Goal: Task Accomplishment & Management: Manage account settings

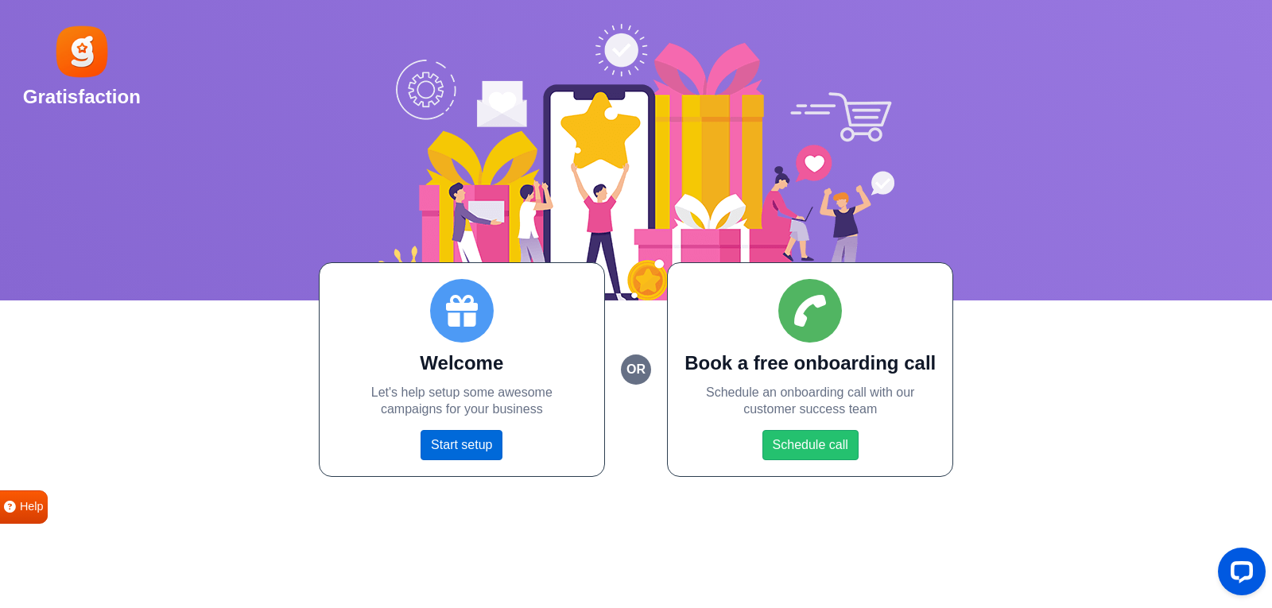
click at [465, 444] on link "Start setup" at bounding box center [462, 445] width 82 height 30
click at [465, 445] on link "Start setup" at bounding box center [462, 445] width 82 height 30
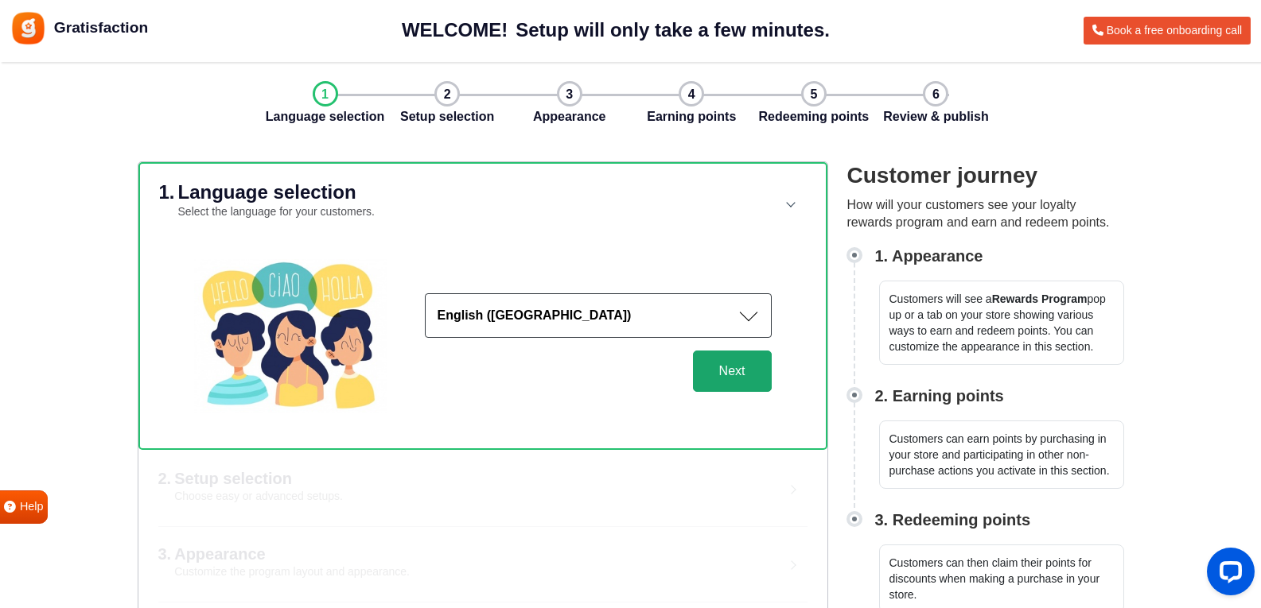
click at [732, 383] on button "Next" at bounding box center [732, 371] width 79 height 41
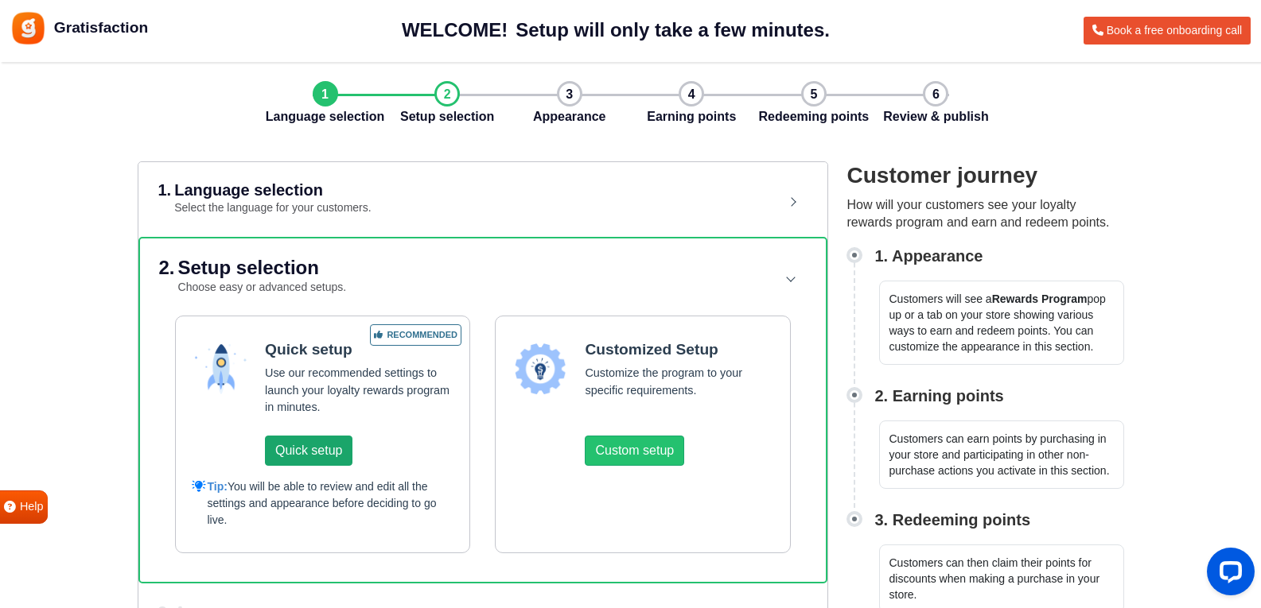
click at [317, 460] on button "Quick setup" at bounding box center [308, 451] width 87 height 30
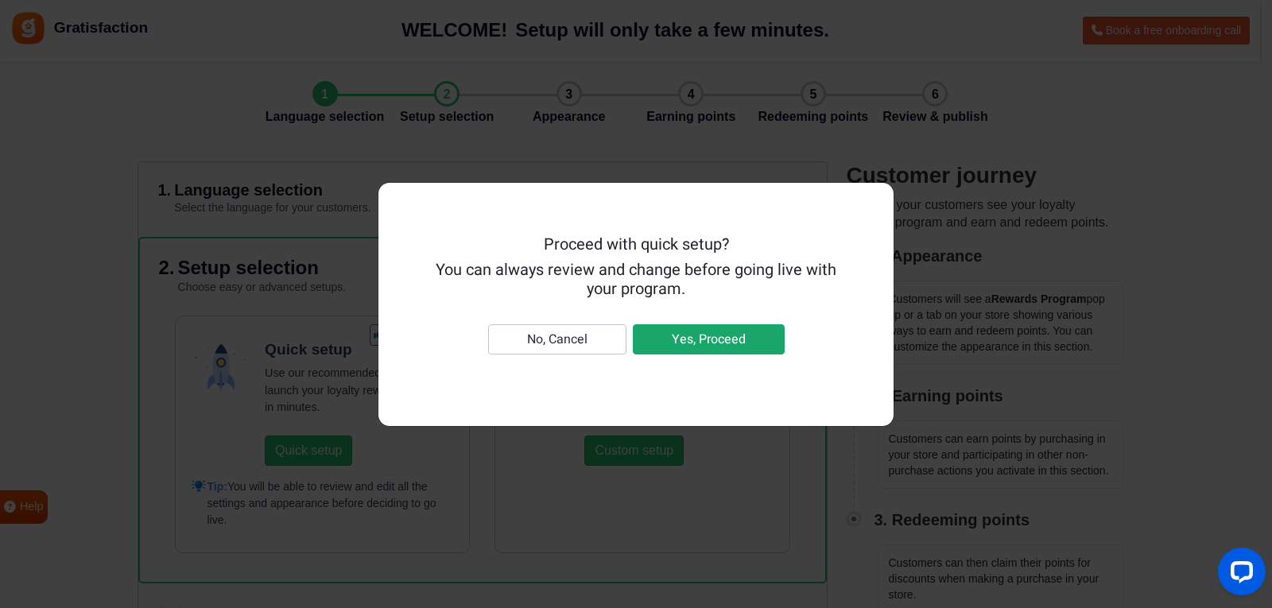
click at [699, 350] on button "Yes, Proceed" at bounding box center [709, 339] width 152 height 30
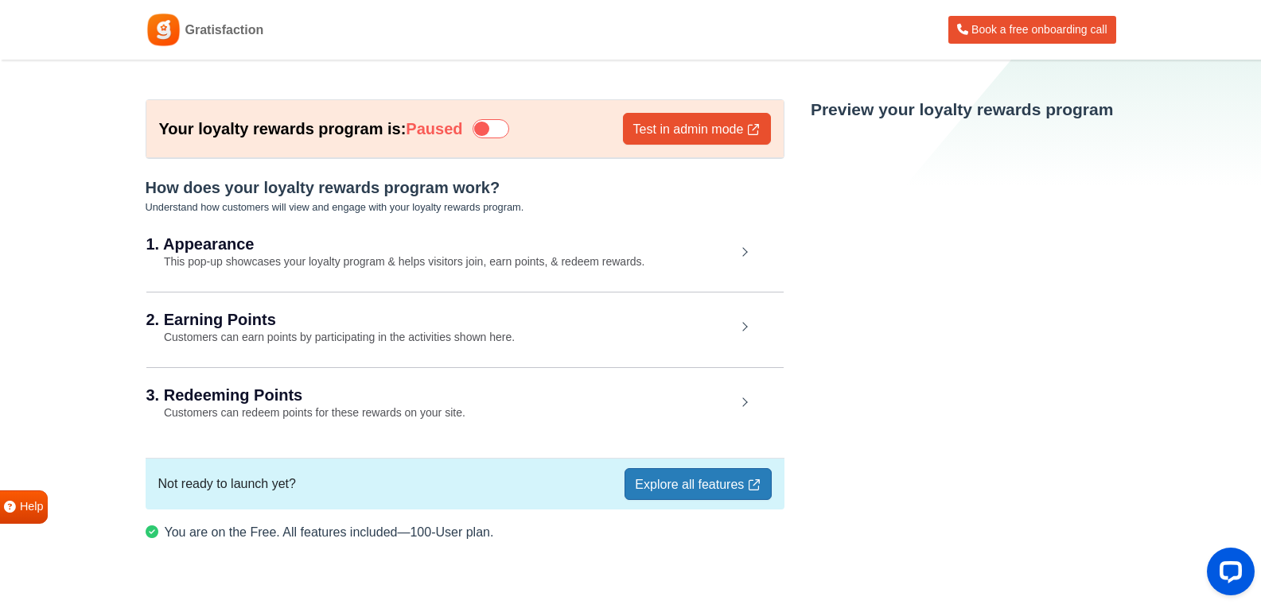
click at [499, 129] on icon at bounding box center [490, 128] width 37 height 19
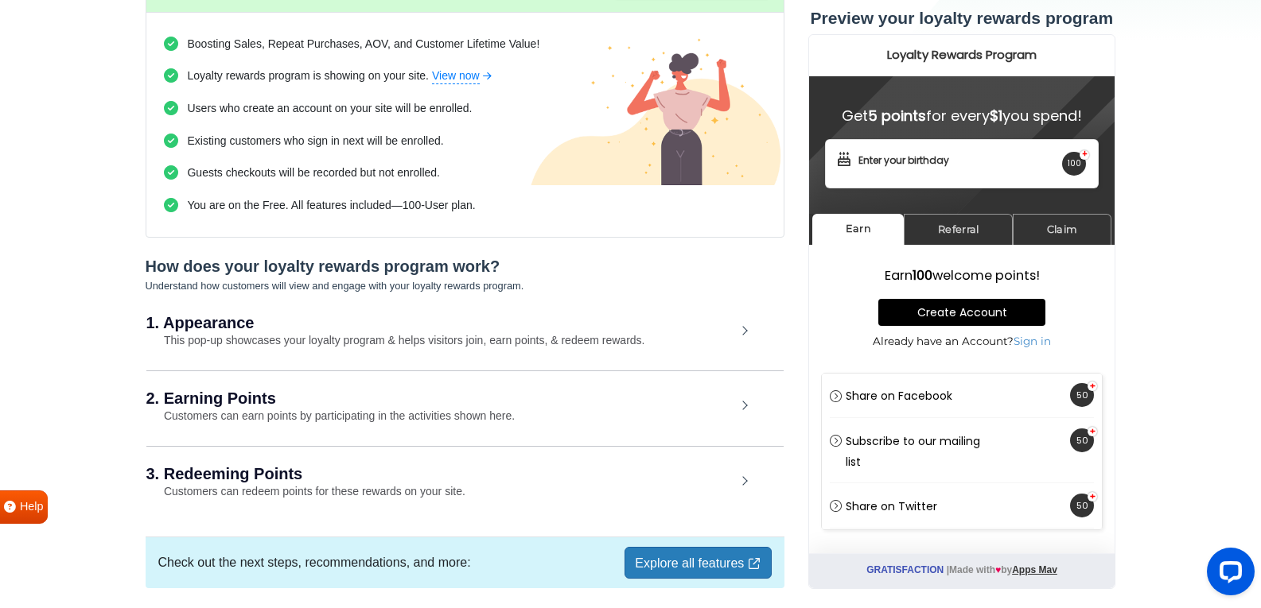
scroll to position [205, 0]
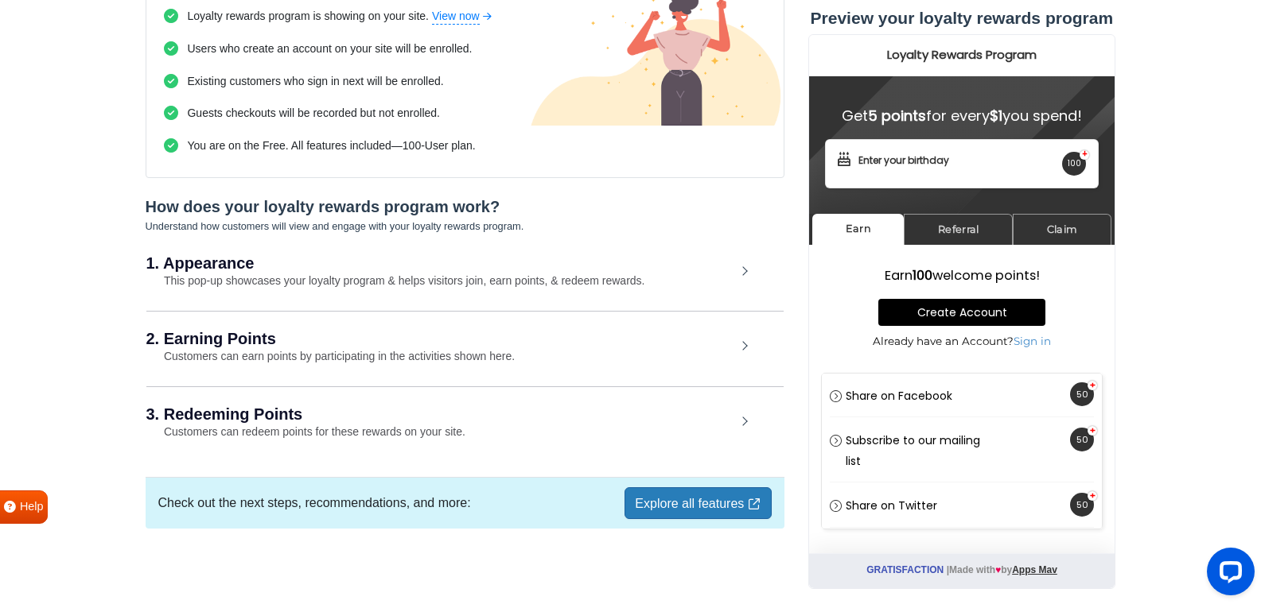
click at [659, 286] on div "1. Appearance This pop-up showcases your loyalty program & helps visitors join,…" at bounding box center [464, 272] width 637 height 73
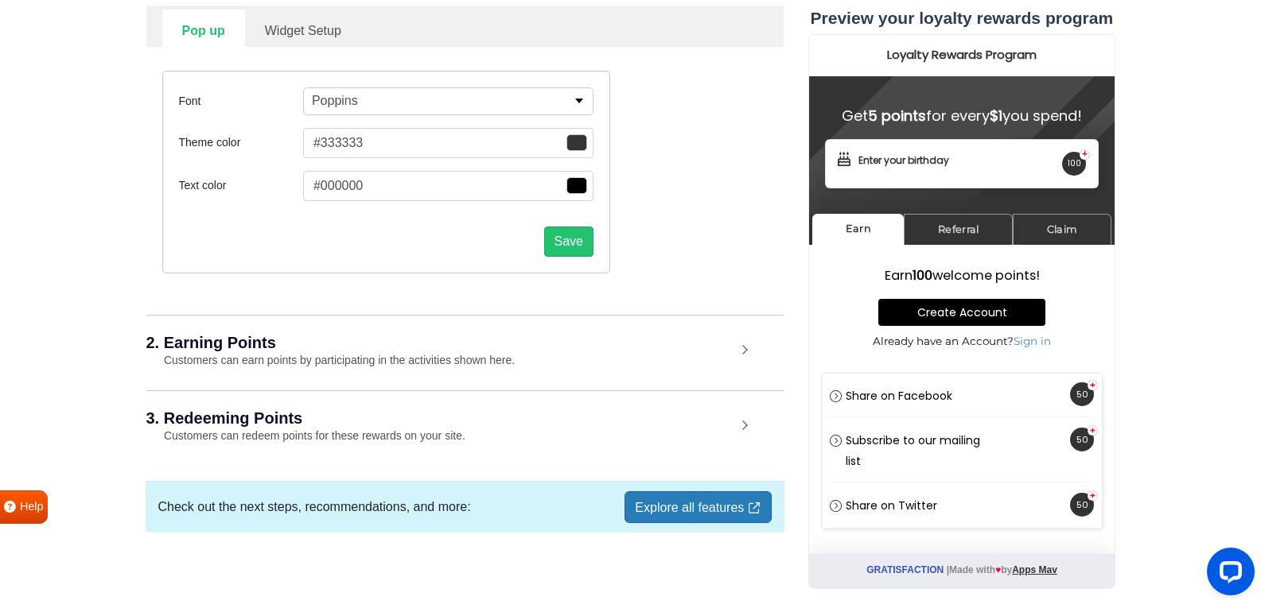
scroll to position [513, 0]
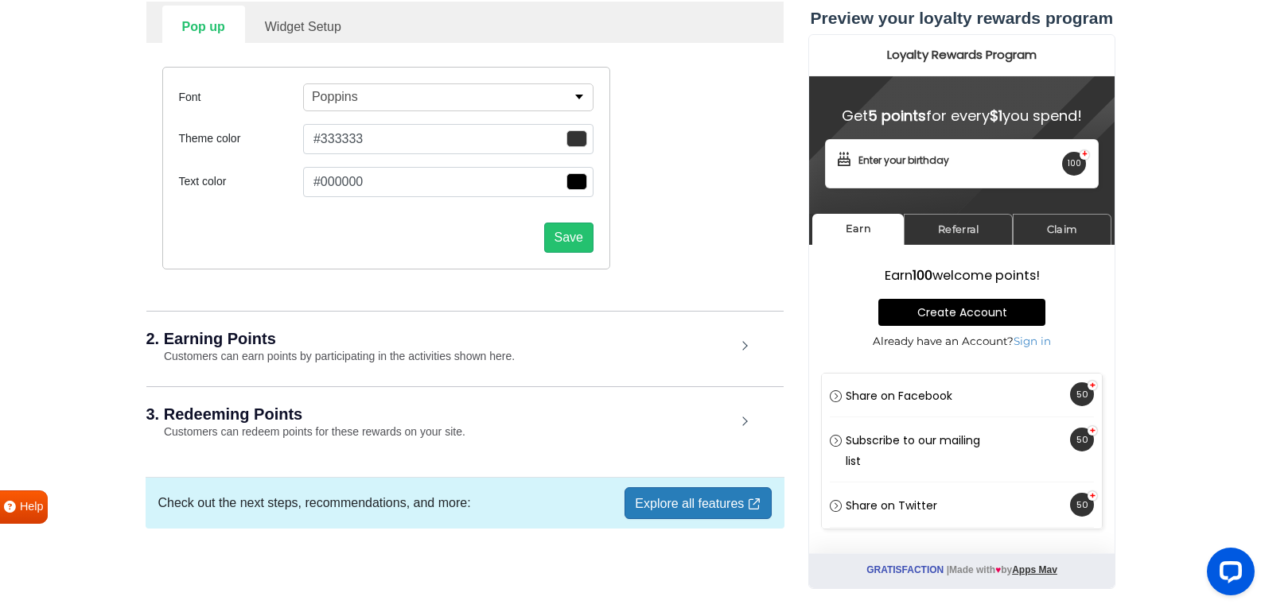
click at [724, 356] on div "2. Earning Points Customers can earn points by participating in the activities …" at bounding box center [464, 348] width 637 height 74
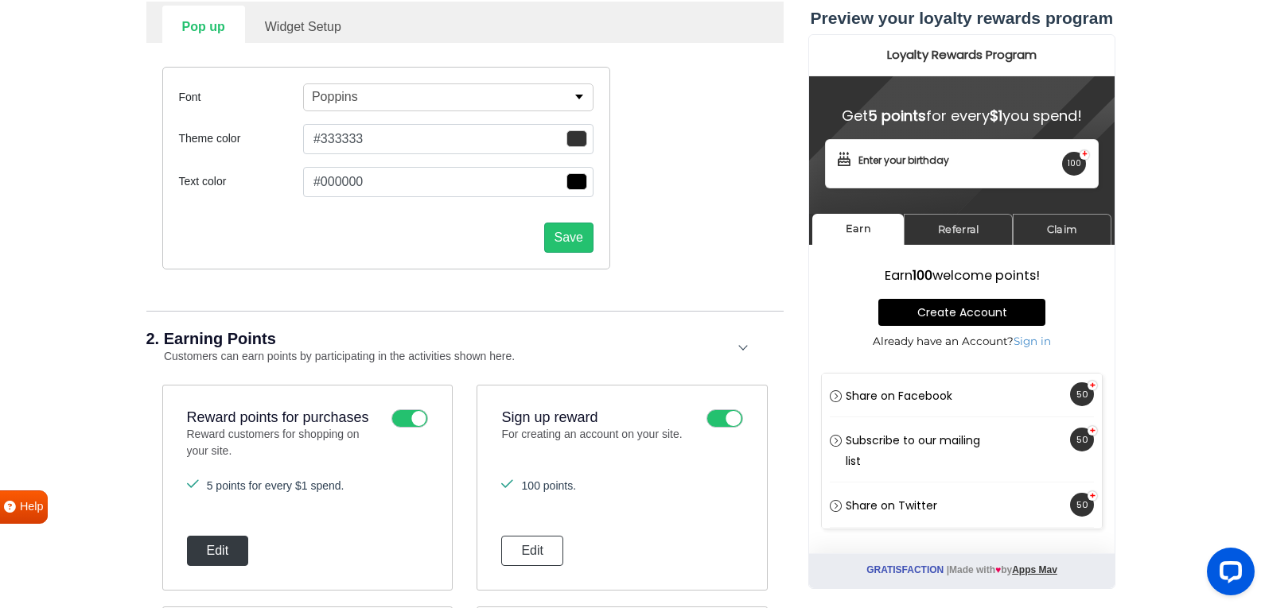
click at [227, 550] on button "Edit" at bounding box center [218, 551] width 62 height 30
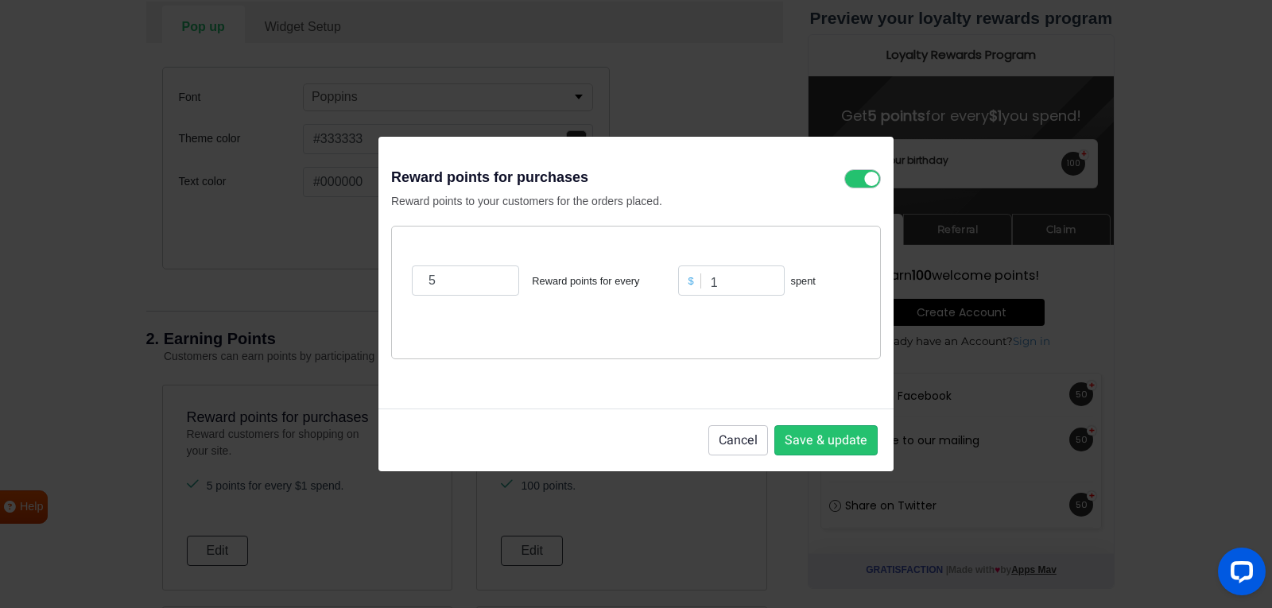
click at [690, 279] on div "$" at bounding box center [691, 281] width 19 height 15
click at [694, 293] on input "1" at bounding box center [731, 281] width 107 height 30
click at [688, 282] on div "$" at bounding box center [691, 281] width 19 height 15
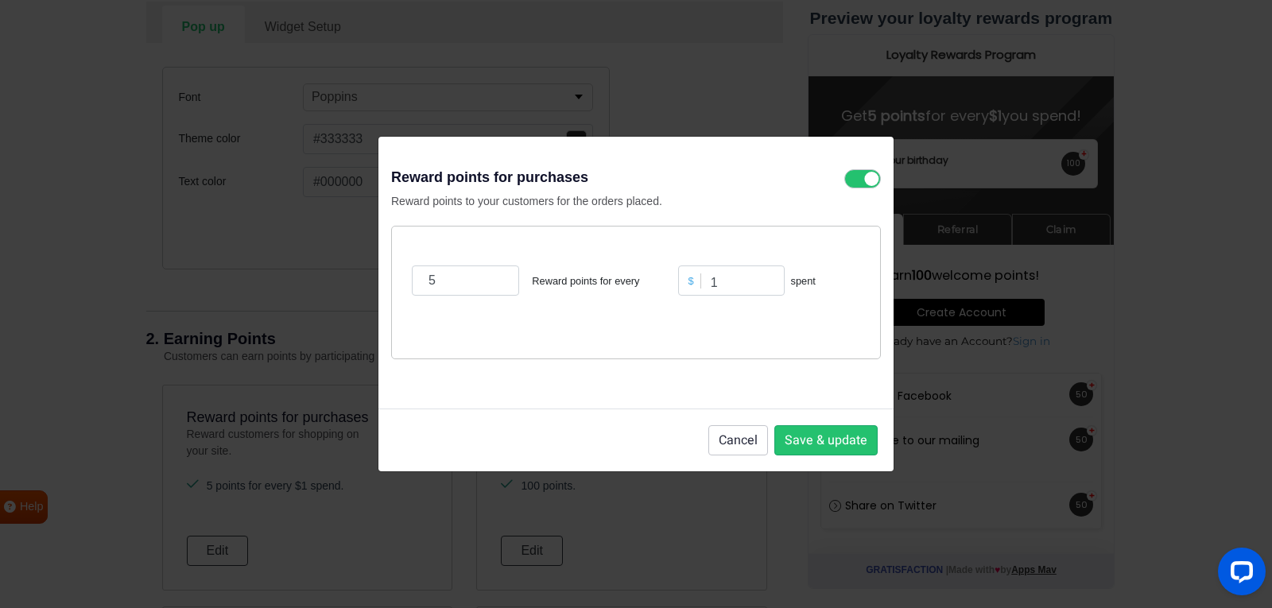
click at [688, 282] on div "$" at bounding box center [691, 281] width 19 height 15
click at [730, 274] on input "1" at bounding box center [731, 281] width 107 height 30
click at [729, 278] on input "1" at bounding box center [731, 281] width 107 height 30
type input "0"
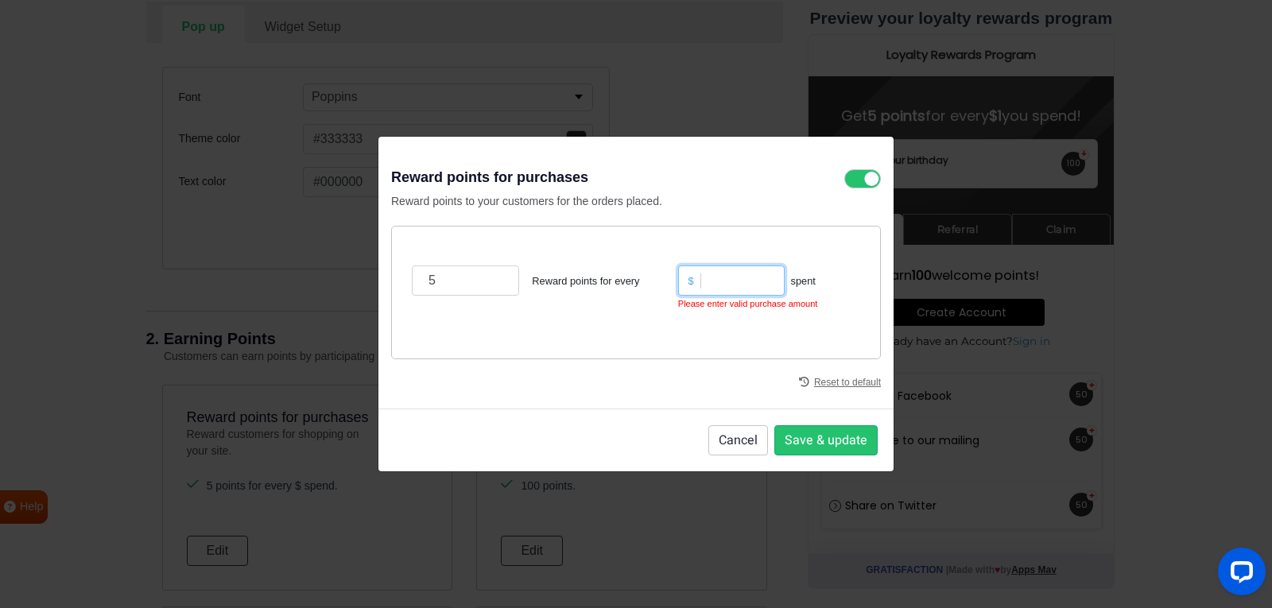
type input "1"
click at [453, 276] on input "5" at bounding box center [465, 281] width 107 height 30
click at [497, 278] on input "6" at bounding box center [465, 281] width 107 height 30
click at [497, 279] on input "7" at bounding box center [465, 281] width 107 height 30
click at [497, 279] on input "8" at bounding box center [465, 281] width 107 height 30
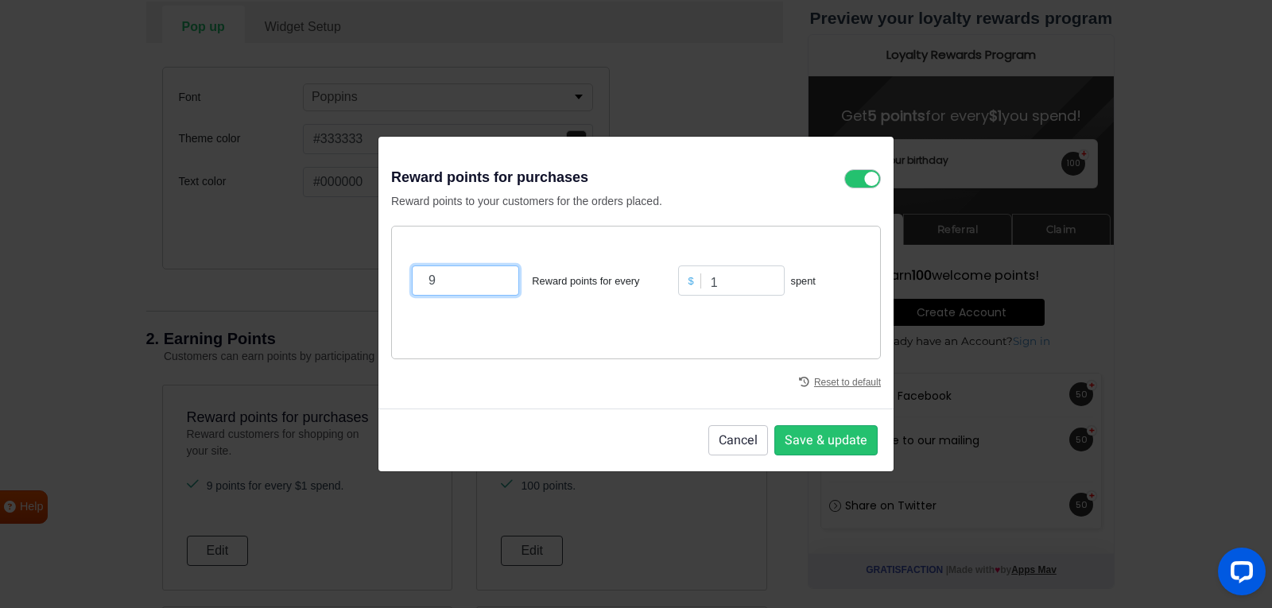
click at [497, 280] on input "9" at bounding box center [465, 281] width 107 height 30
click at [497, 282] on input "8" at bounding box center [465, 281] width 107 height 30
click at [496, 280] on input "10" at bounding box center [465, 281] width 107 height 30
click at [496, 280] on input "11" at bounding box center [465, 281] width 107 height 30
click at [498, 283] on input "10" at bounding box center [465, 281] width 107 height 30
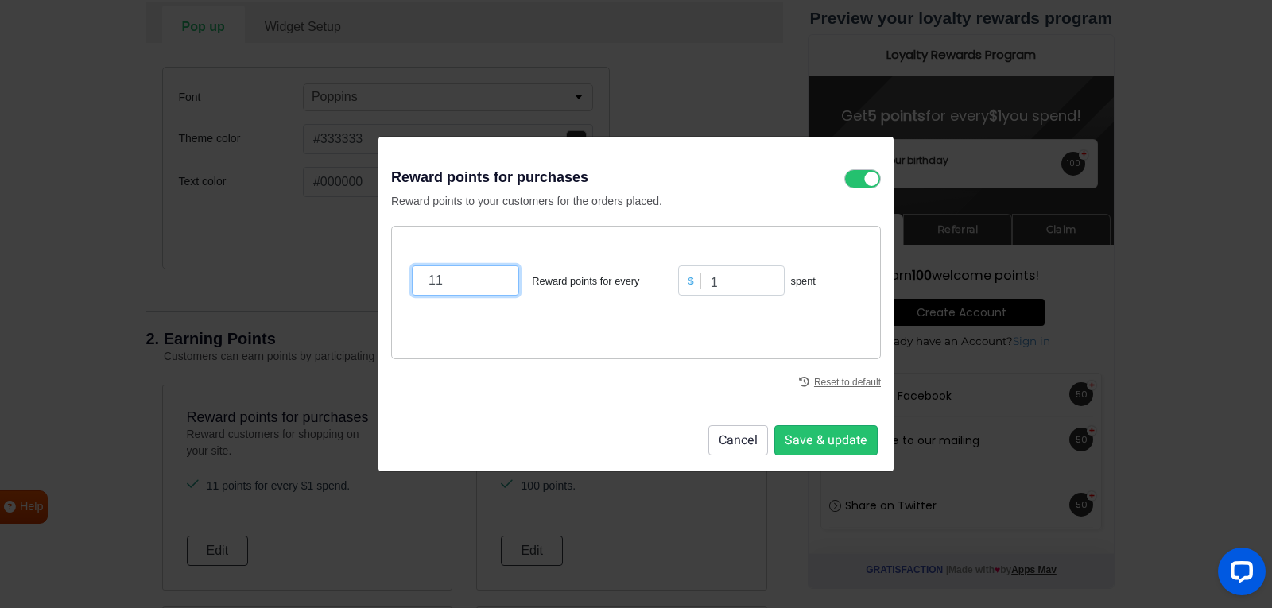
click at [498, 276] on input "11" at bounding box center [465, 281] width 107 height 30
click at [498, 276] on input "13" at bounding box center [465, 281] width 107 height 30
click at [498, 276] on input "14" at bounding box center [465, 281] width 107 height 30
click at [498, 276] on input "15" at bounding box center [465, 281] width 107 height 30
click at [498, 276] on input "16" at bounding box center [465, 281] width 107 height 30
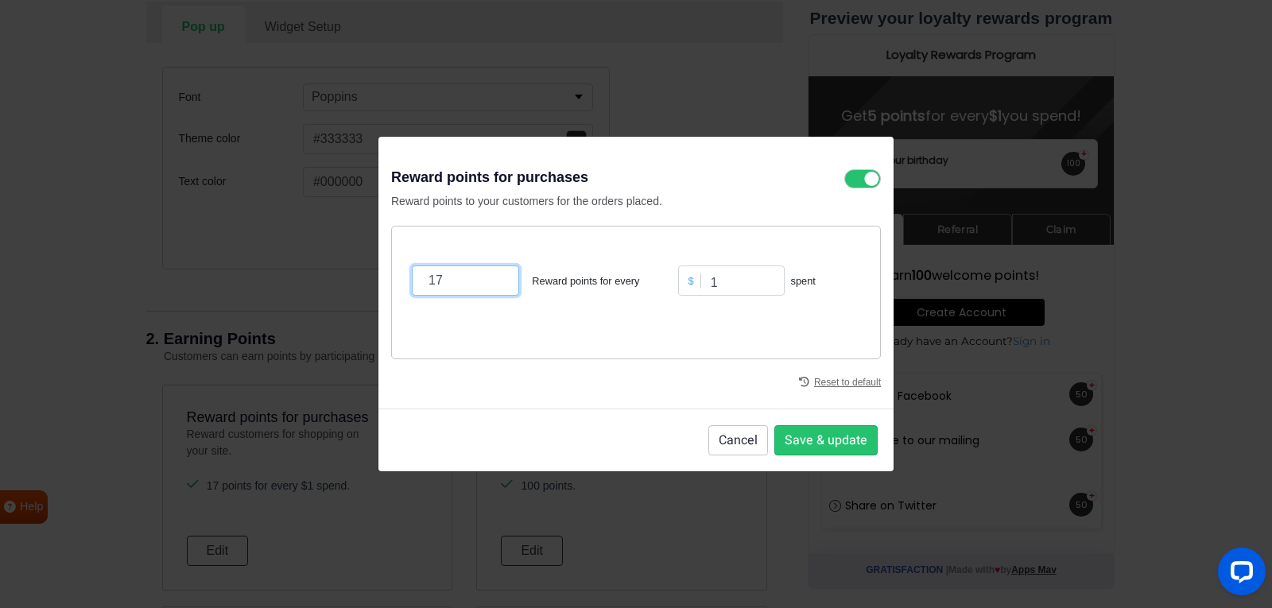
click at [498, 276] on input "17" at bounding box center [465, 281] width 107 height 30
click at [498, 276] on input "18" at bounding box center [465, 281] width 107 height 30
click at [498, 276] on input "19" at bounding box center [465, 281] width 107 height 30
click at [498, 276] on input "20" at bounding box center [465, 281] width 107 height 30
click at [498, 276] on input "21" at bounding box center [465, 281] width 107 height 30
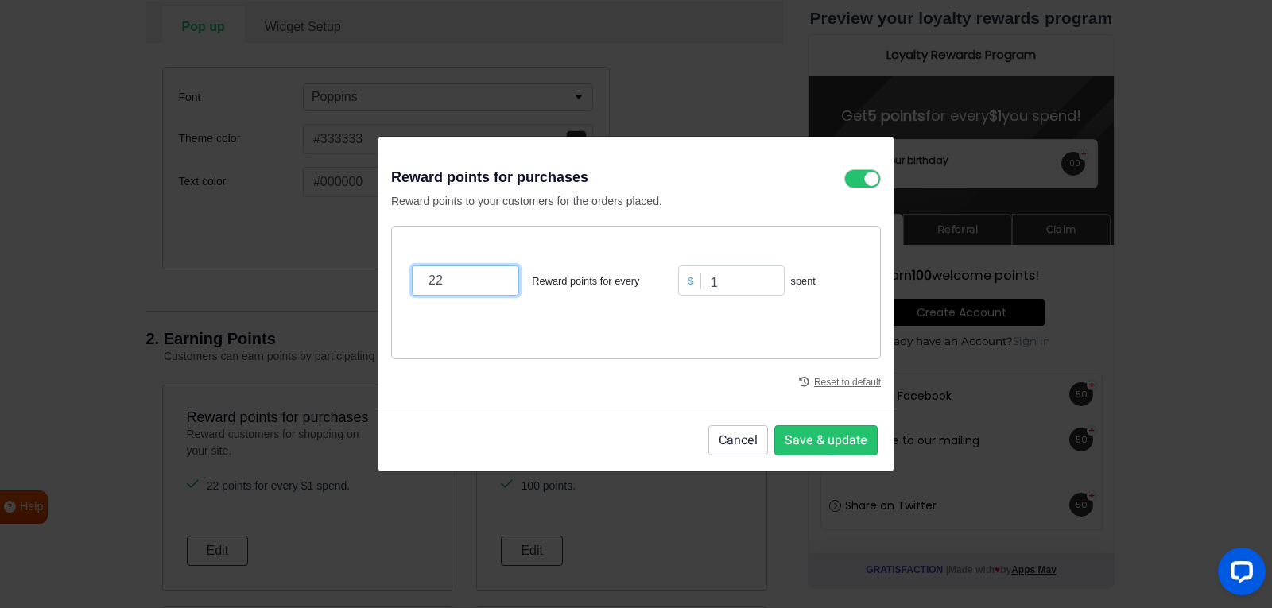
click at [498, 276] on input "22" at bounding box center [465, 281] width 107 height 30
click at [498, 276] on input "23" at bounding box center [465, 281] width 107 height 30
click at [498, 277] on input "25" at bounding box center [465, 281] width 107 height 30
click at [498, 277] on input "26" at bounding box center [465, 281] width 107 height 30
click at [498, 277] on input "27" at bounding box center [465, 281] width 107 height 30
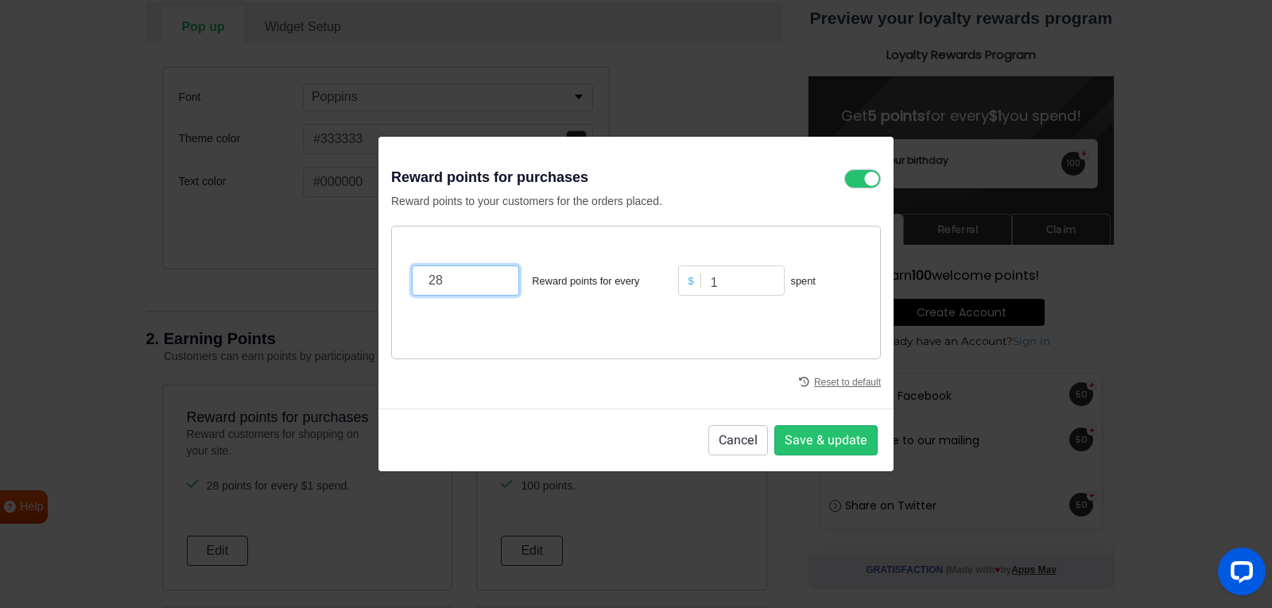
click at [498, 278] on input "28" at bounding box center [465, 281] width 107 height 30
click at [498, 278] on input "29" at bounding box center [465, 281] width 107 height 30
type input "30"
click at [495, 278] on input "30" at bounding box center [465, 281] width 107 height 30
click at [856, 441] on button "Save & update" at bounding box center [826, 440] width 103 height 30
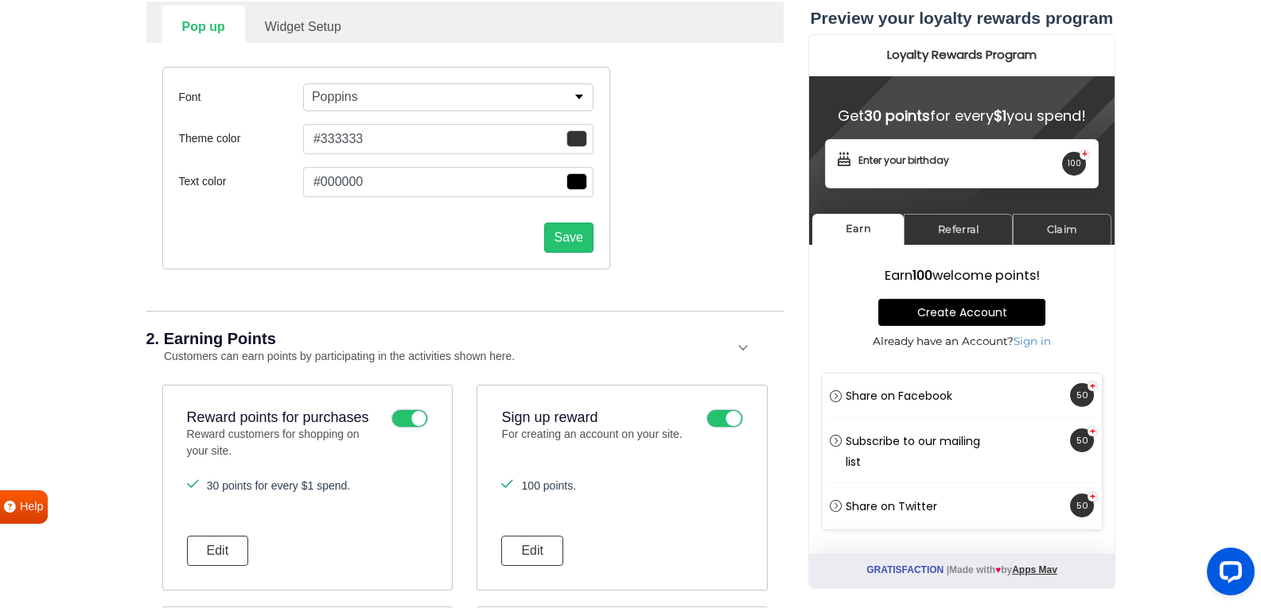
scroll to position [1045, 0]
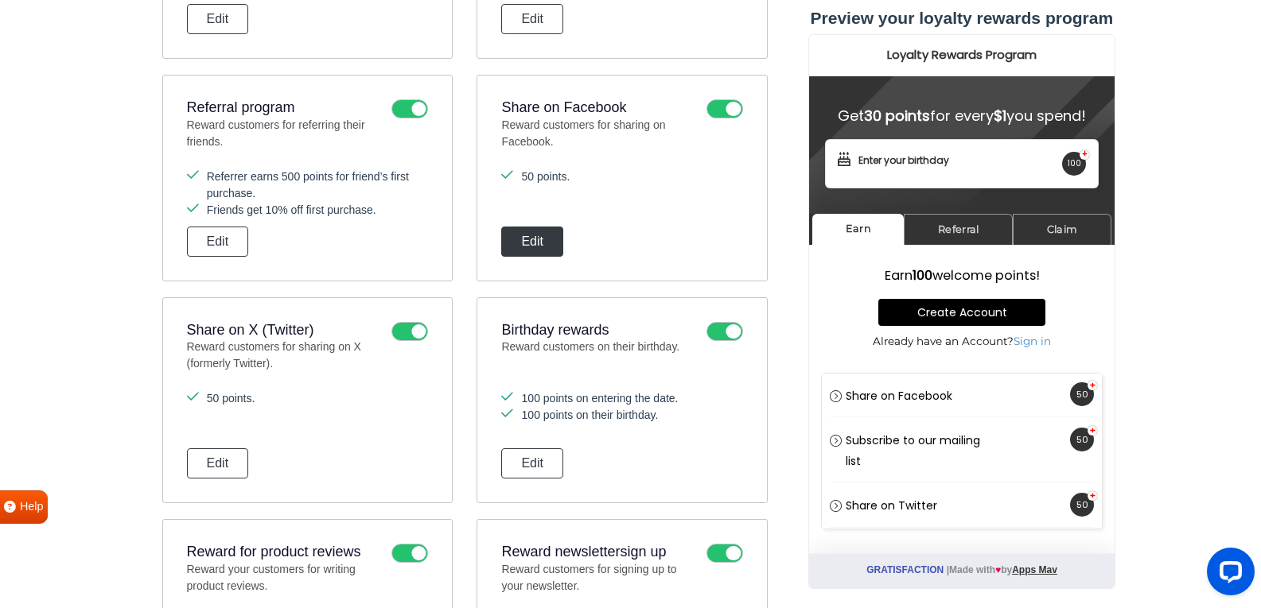
click at [548, 254] on button "Edit" at bounding box center [532, 242] width 62 height 30
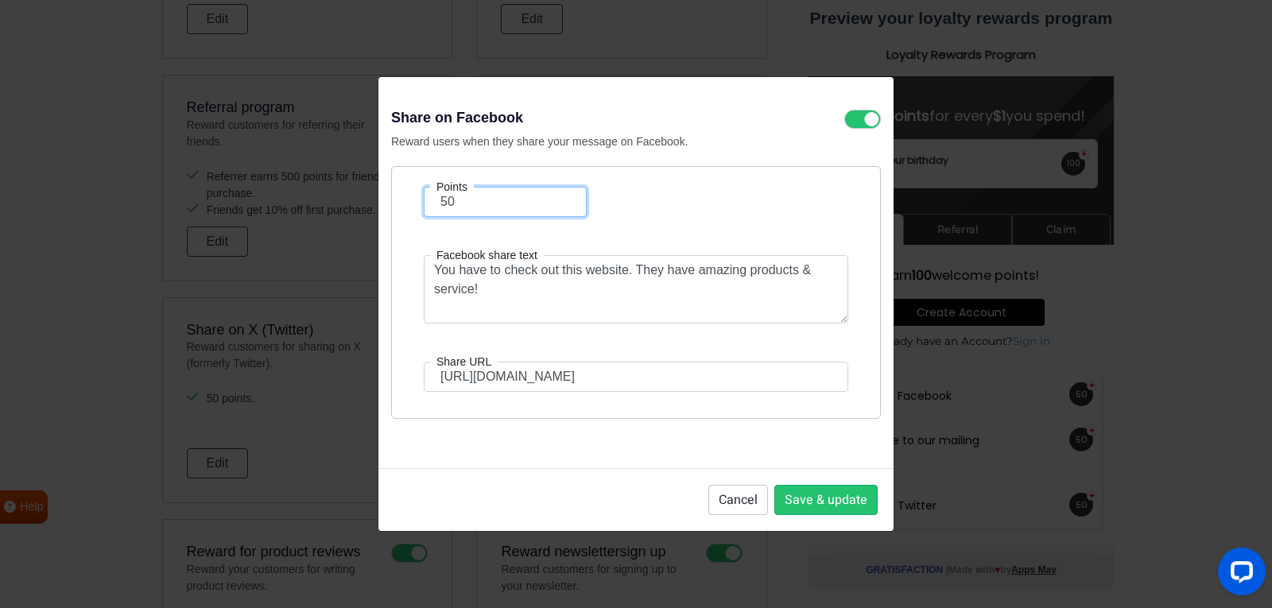
click at [503, 212] on input "50" at bounding box center [505, 202] width 163 height 30
type input "50"
click at [751, 507] on button "Cancel" at bounding box center [739, 500] width 60 height 30
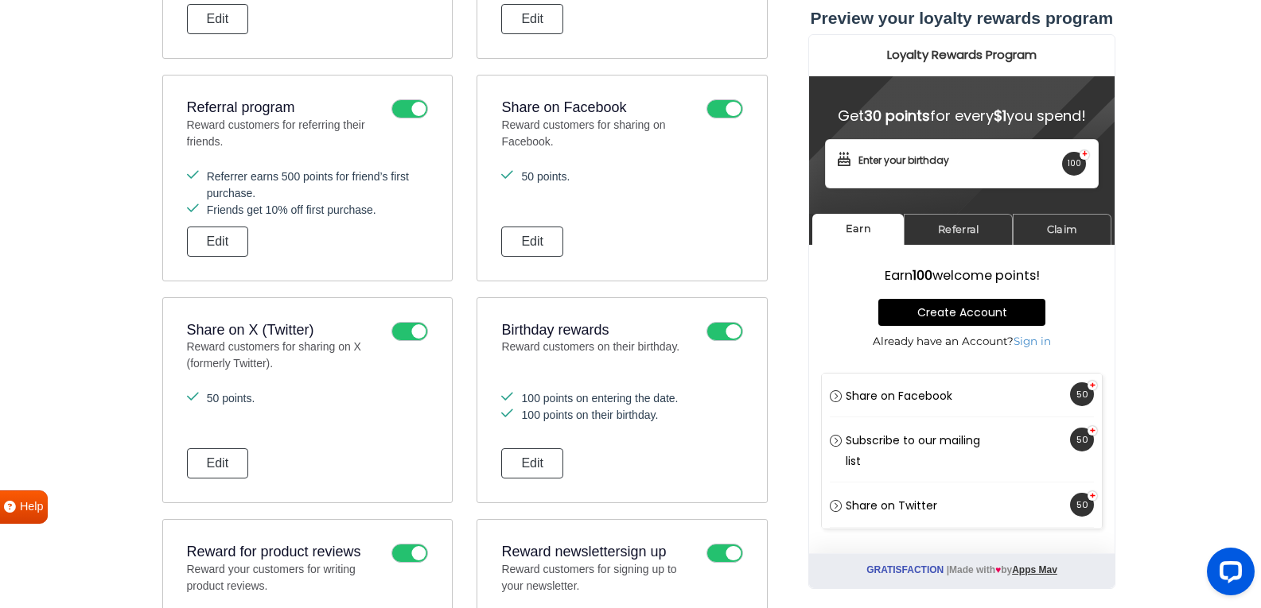
scroll to position [1402, 0]
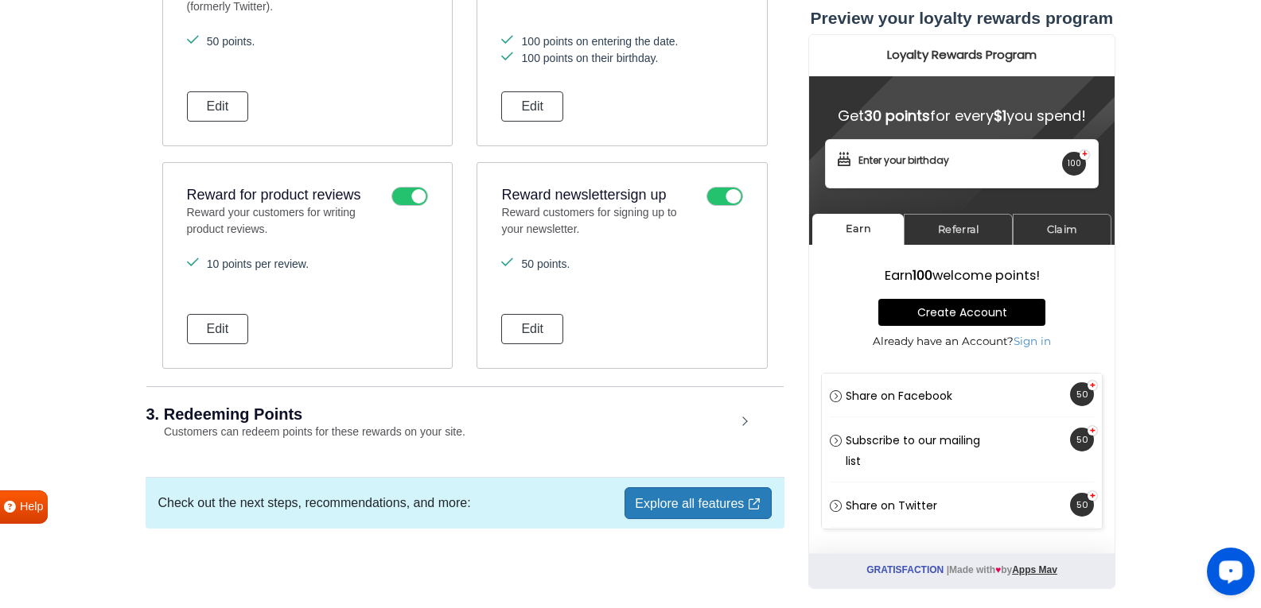
click at [423, 414] on h2 "3. Redeeming Points" at bounding box center [440, 414] width 589 height 16
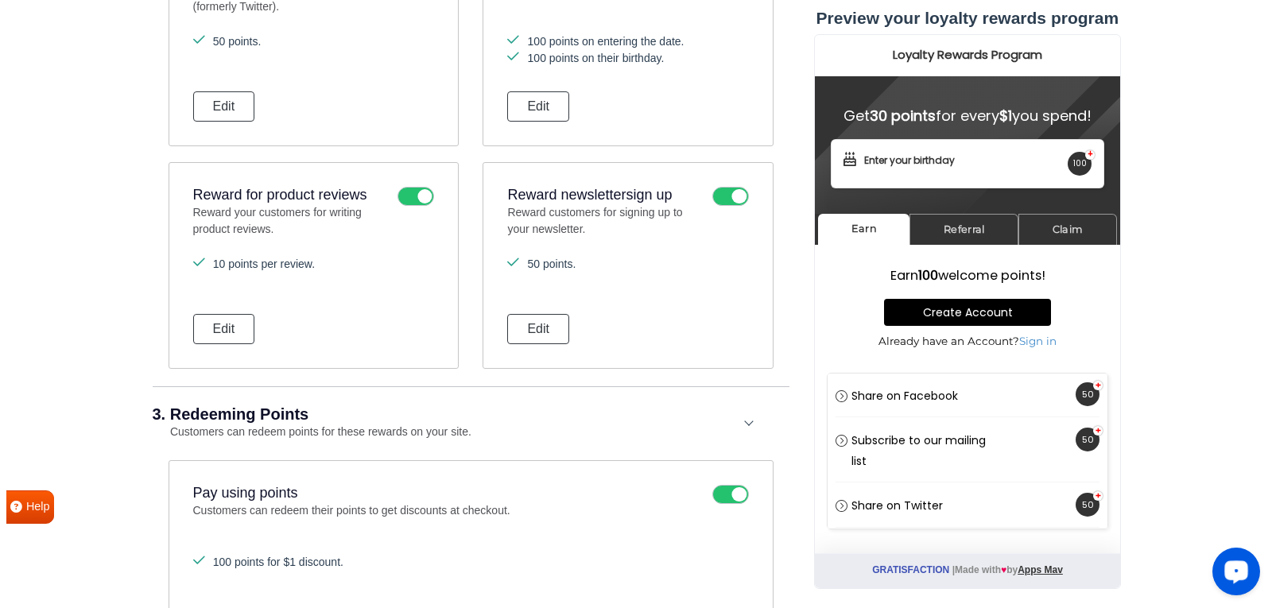
scroll to position [1934, 0]
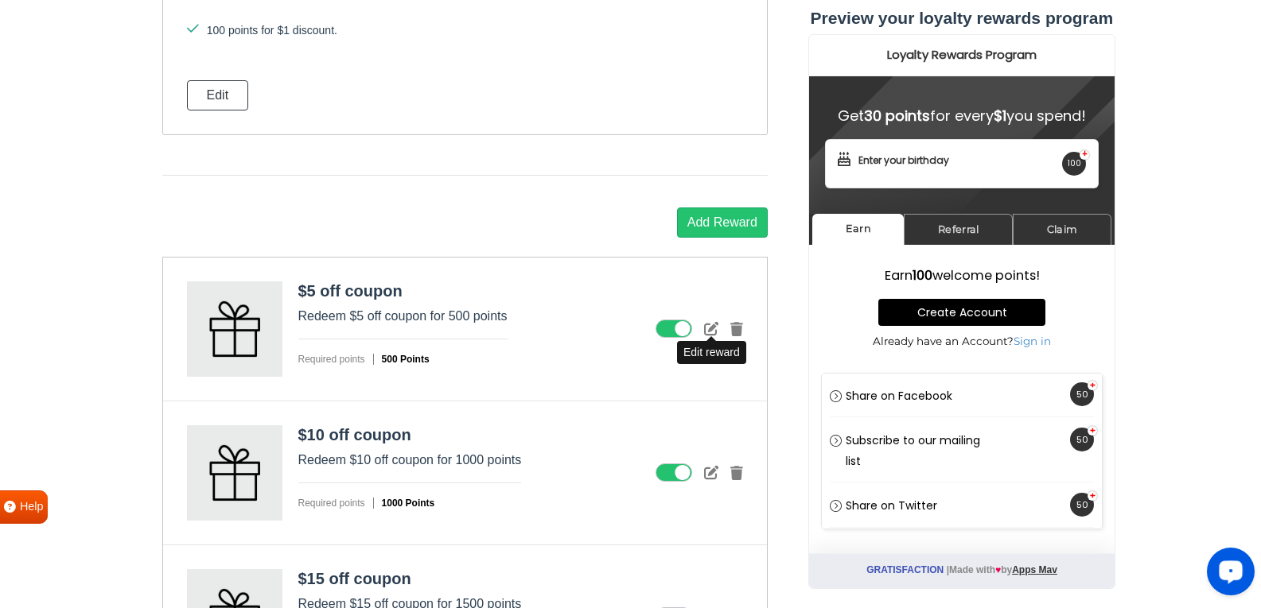
click at [714, 330] on icon at bounding box center [711, 328] width 14 height 14
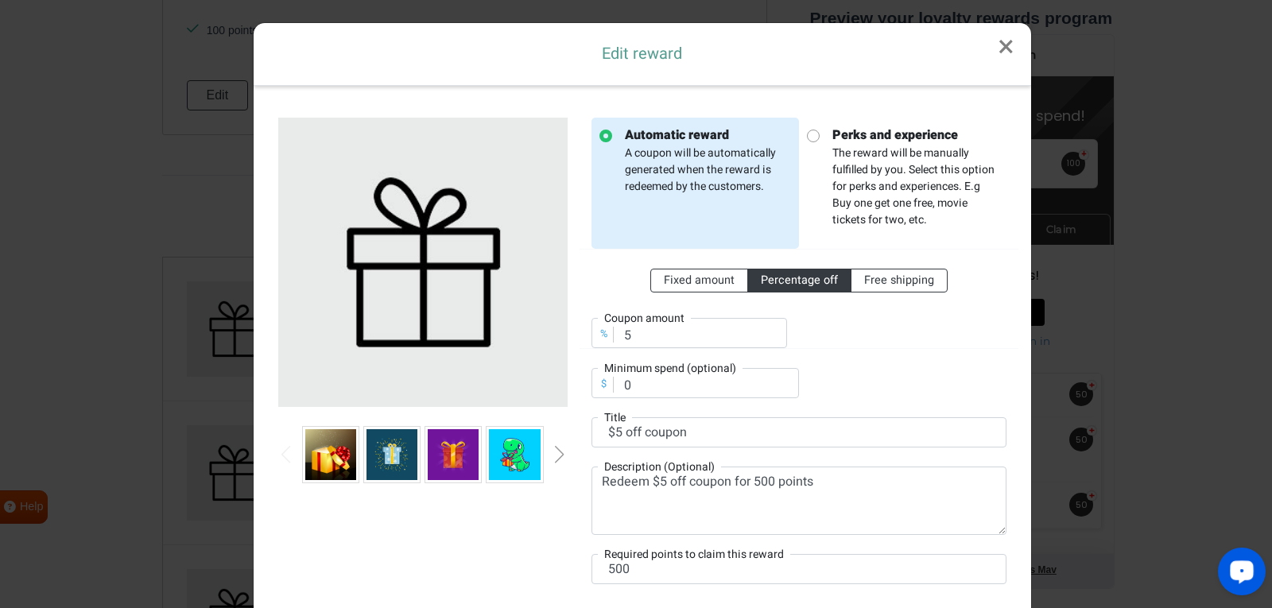
scroll to position [0, 0]
click at [730, 573] on input "500" at bounding box center [799, 569] width 415 height 30
type input "5"
type input "30000"
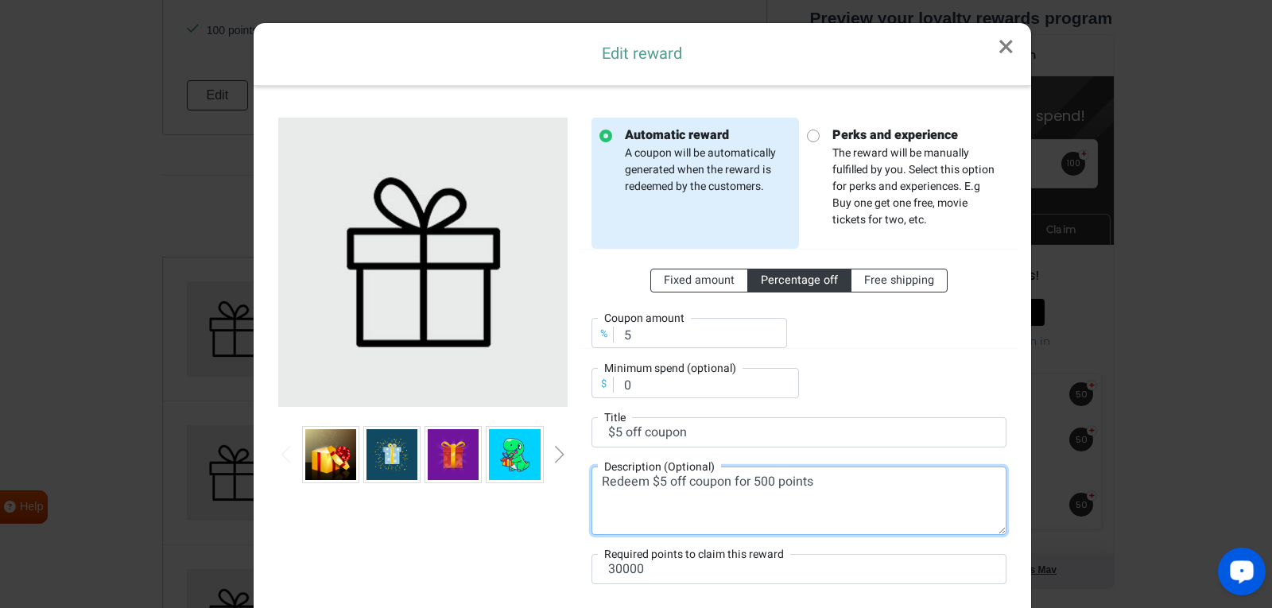
click at [760, 474] on textarea "Redeem $5 off coupon for 500 points" at bounding box center [799, 501] width 415 height 68
click at [767, 483] on textarea "Redeem $5 off coupon for 500 points" at bounding box center [799, 501] width 415 height 68
type textarea "Redeem $5 off coupon for 30000 points"
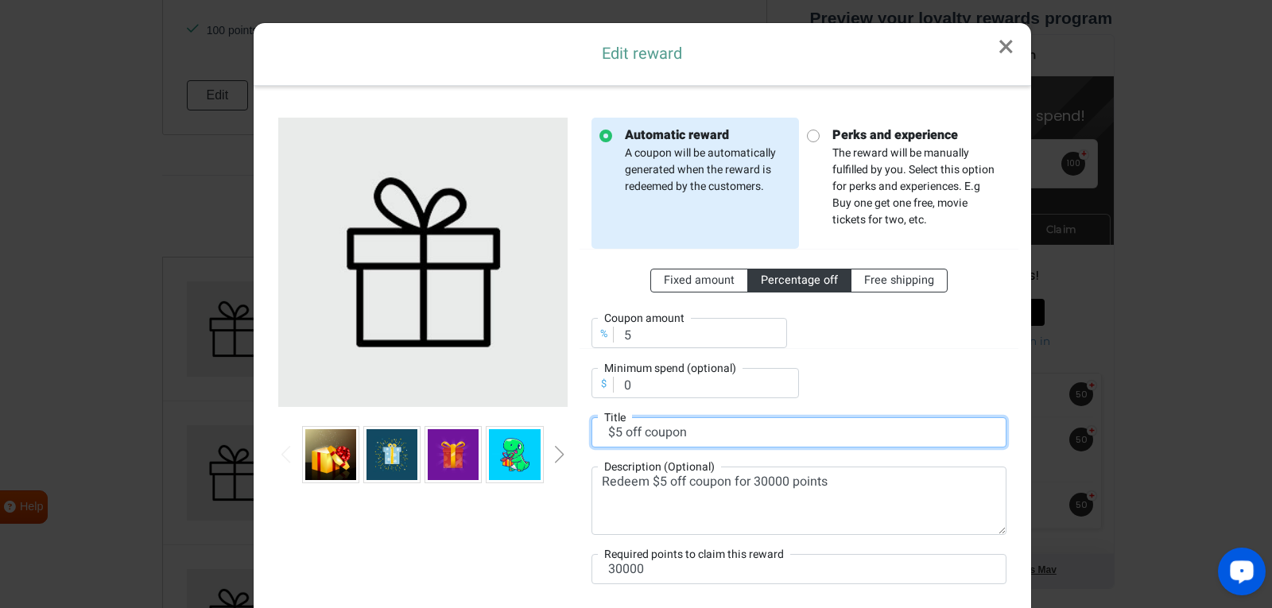
click at [617, 428] on input "$5 off coupon" at bounding box center [799, 433] width 415 height 30
type input "$1 off coupon"
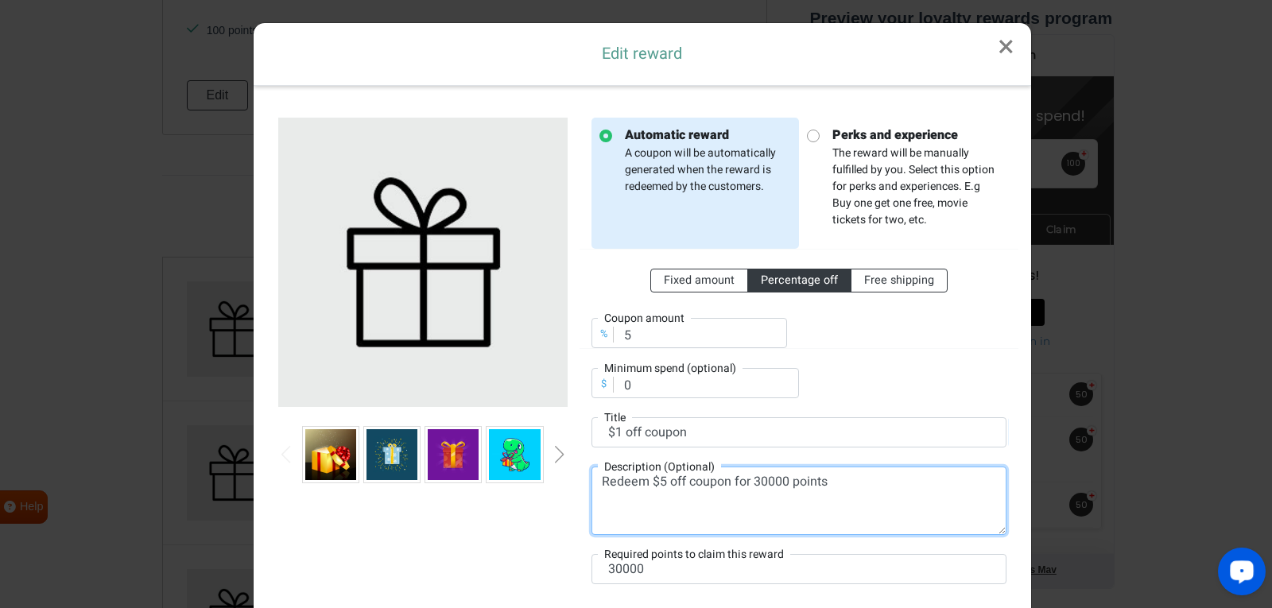
click at [661, 484] on textarea "Redeem $5 off coupon for 30000 points" at bounding box center [799, 501] width 415 height 68
click at [767, 483] on textarea "Redeem $1 off coupon for 30000 points" at bounding box center [799, 501] width 415 height 68
type textarea "Redeem $1 off coupon for 3000 points"
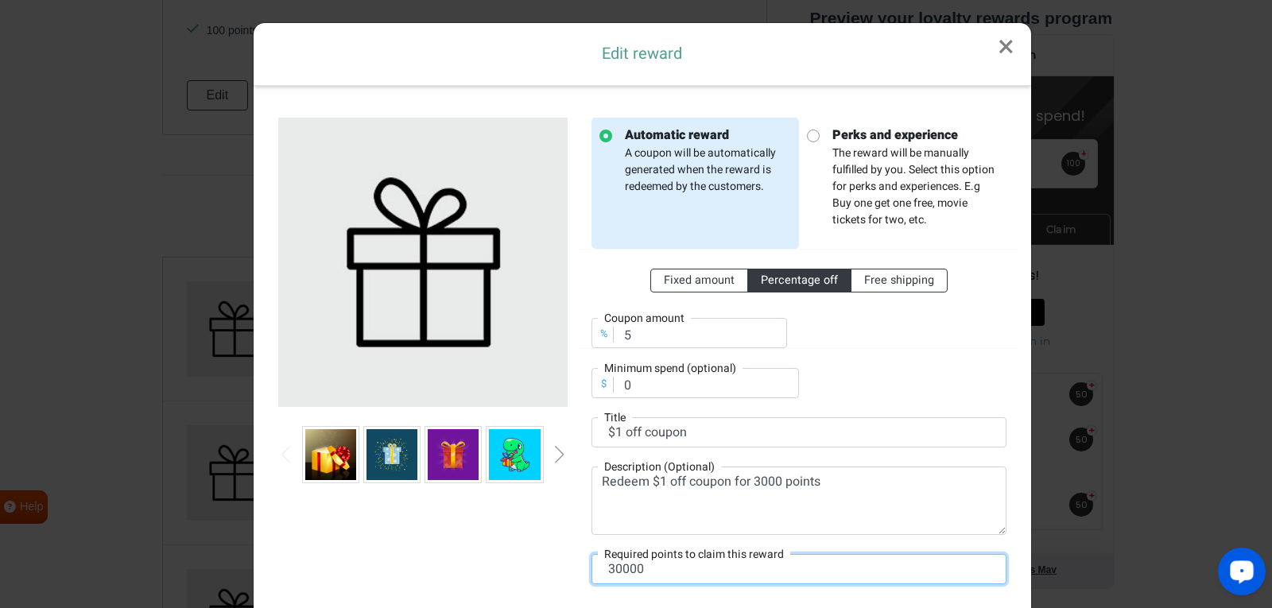
click at [628, 570] on input "30000" at bounding box center [799, 569] width 415 height 30
type input "3000"
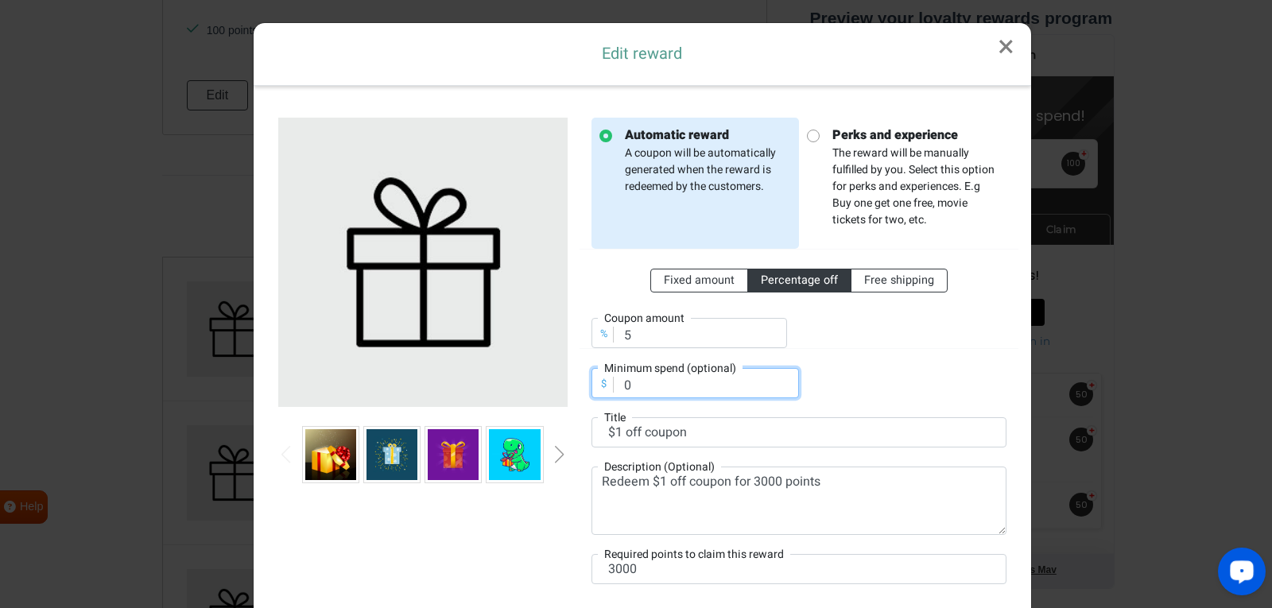
click at [652, 379] on input "0" at bounding box center [696, 383] width 208 height 30
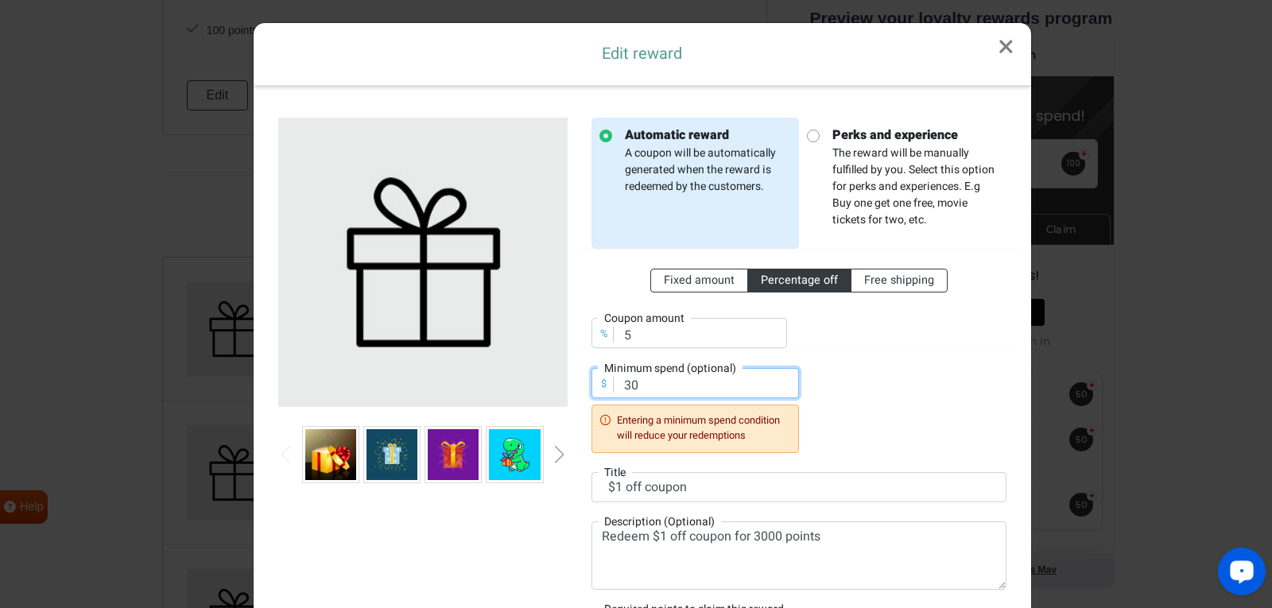
type input "3"
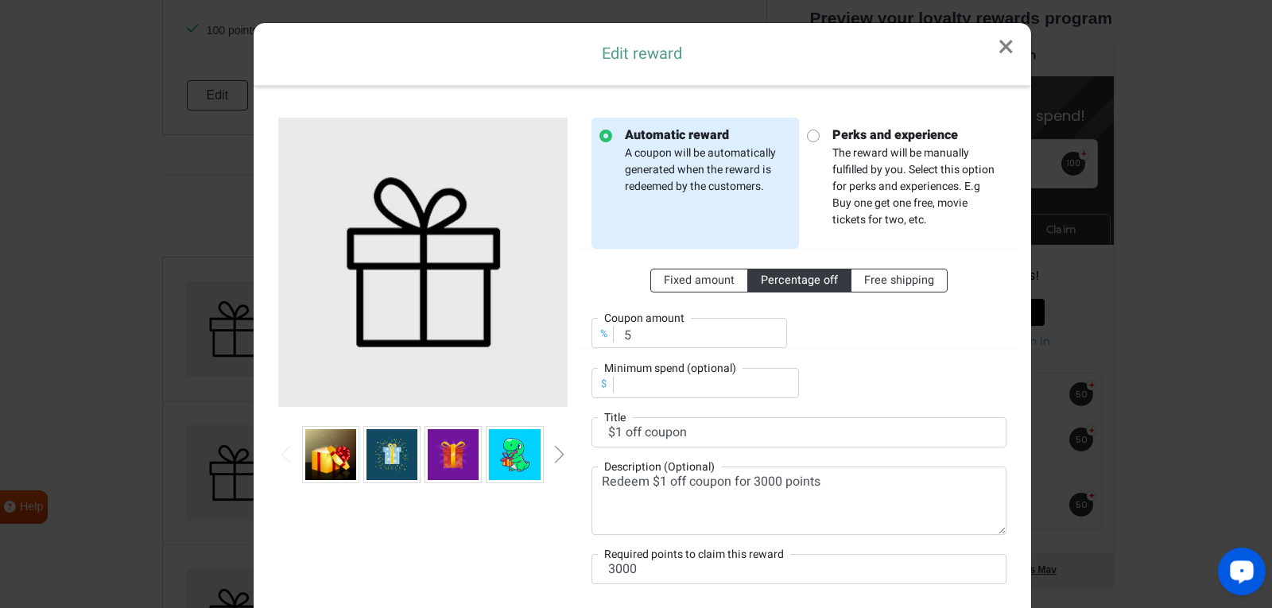
click at [315, 445] on img at bounding box center [330, 454] width 51 height 51
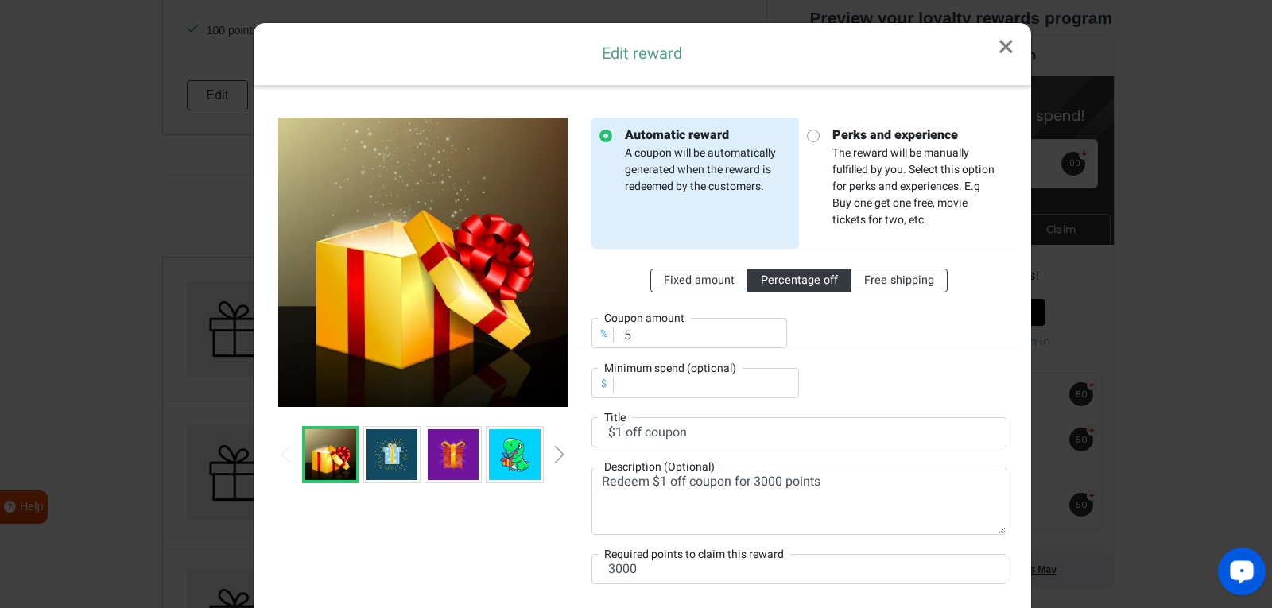
click at [392, 460] on img at bounding box center [392, 454] width 51 height 51
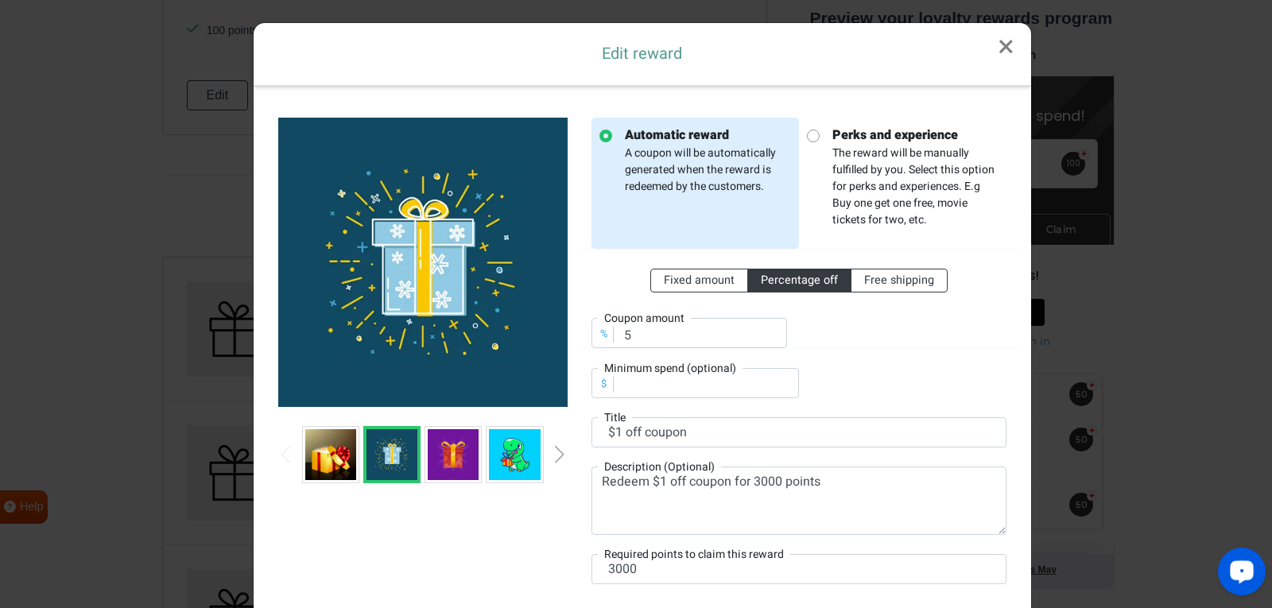
click at [472, 463] on img at bounding box center [453, 454] width 51 height 51
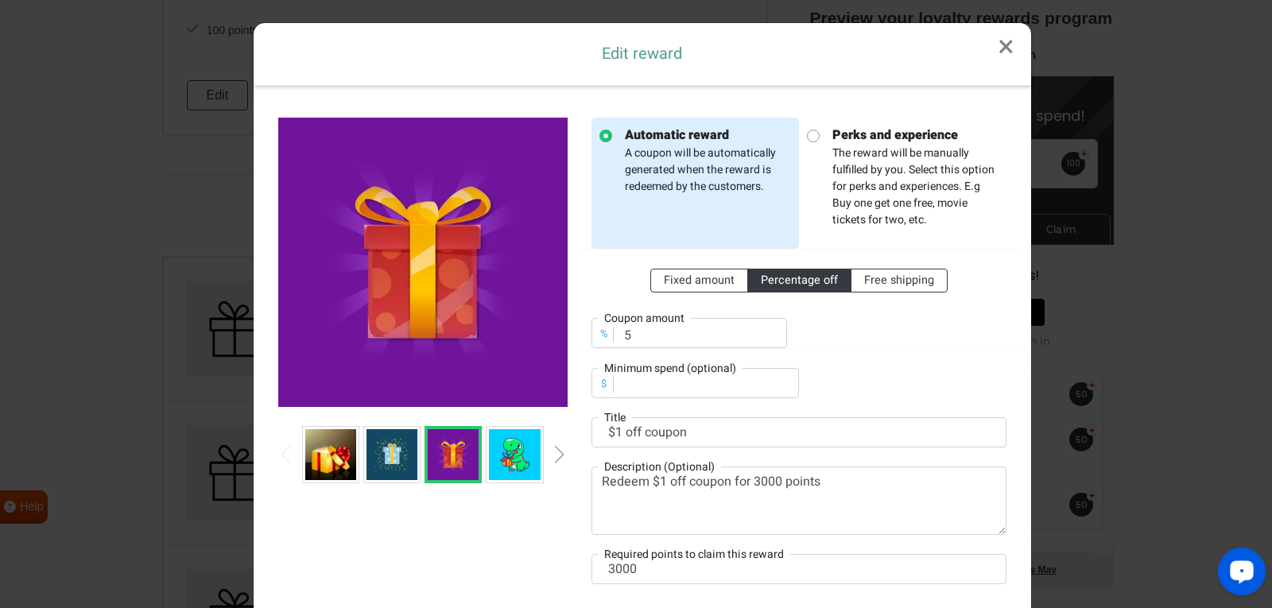
click at [522, 462] on img at bounding box center [514, 454] width 51 height 51
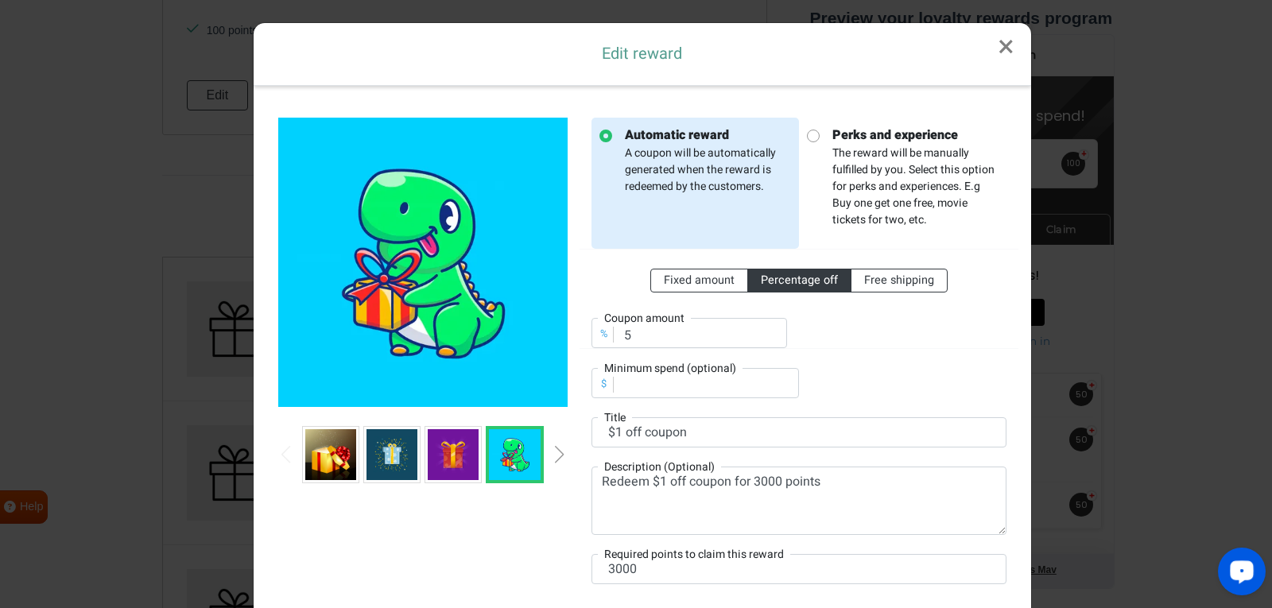
click at [1221, 381] on div "Edit reward × Automatic reward A coupon will be automatically generated when th…" at bounding box center [636, 304] width 1272 height 608
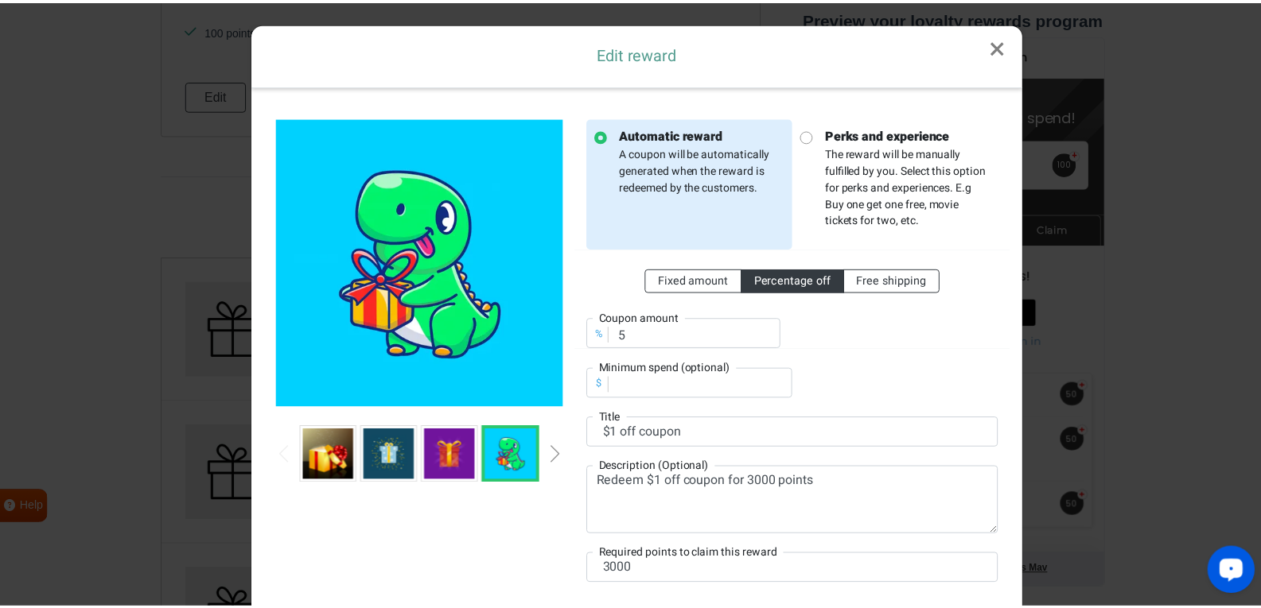
scroll to position [126, 0]
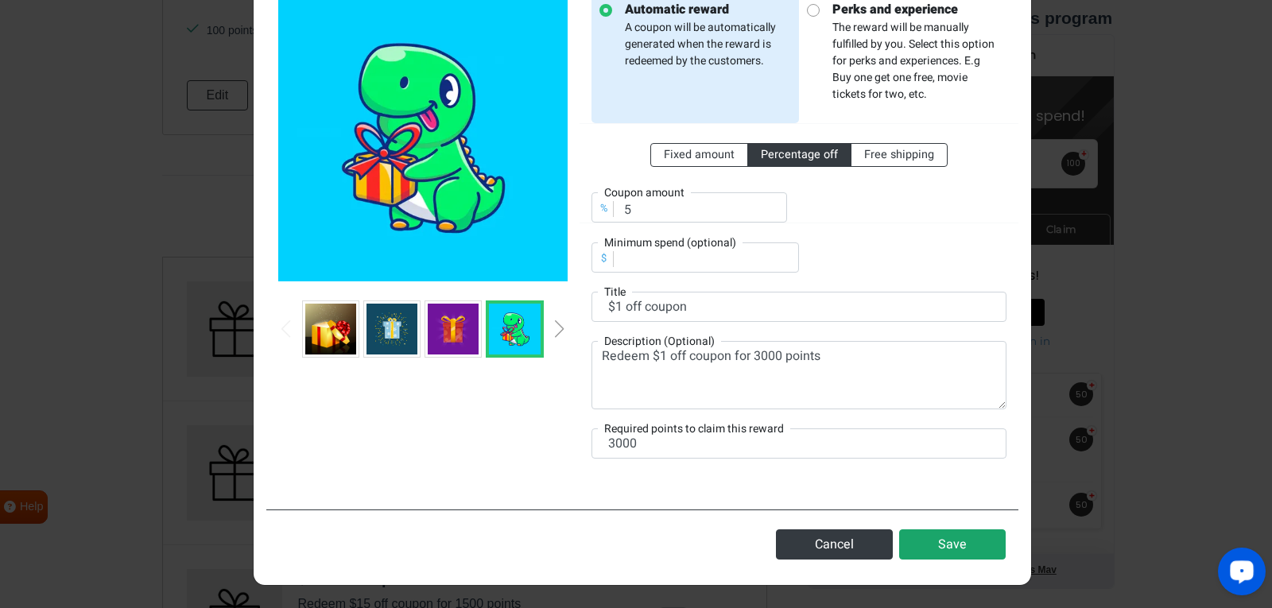
click at [923, 546] on button "Save" at bounding box center [952, 545] width 107 height 30
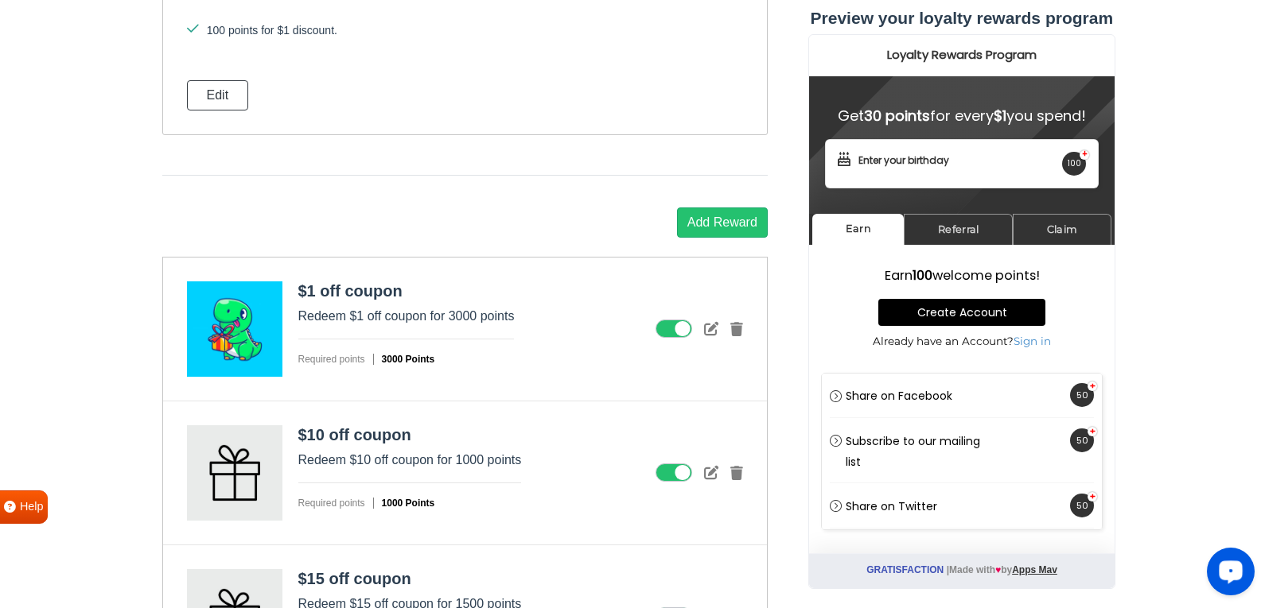
scroll to position [2324, 0]
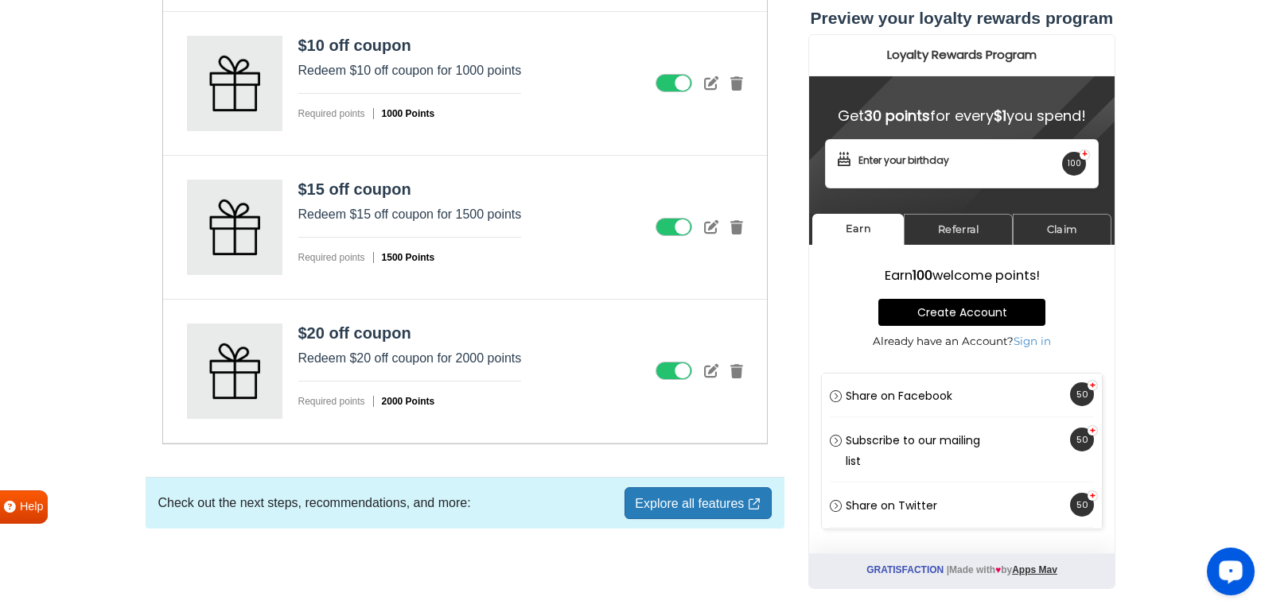
click at [672, 371] on icon at bounding box center [673, 371] width 37 height 19
click at [0, 0] on input "checkbox" at bounding box center [0, 0] width 0 height 0
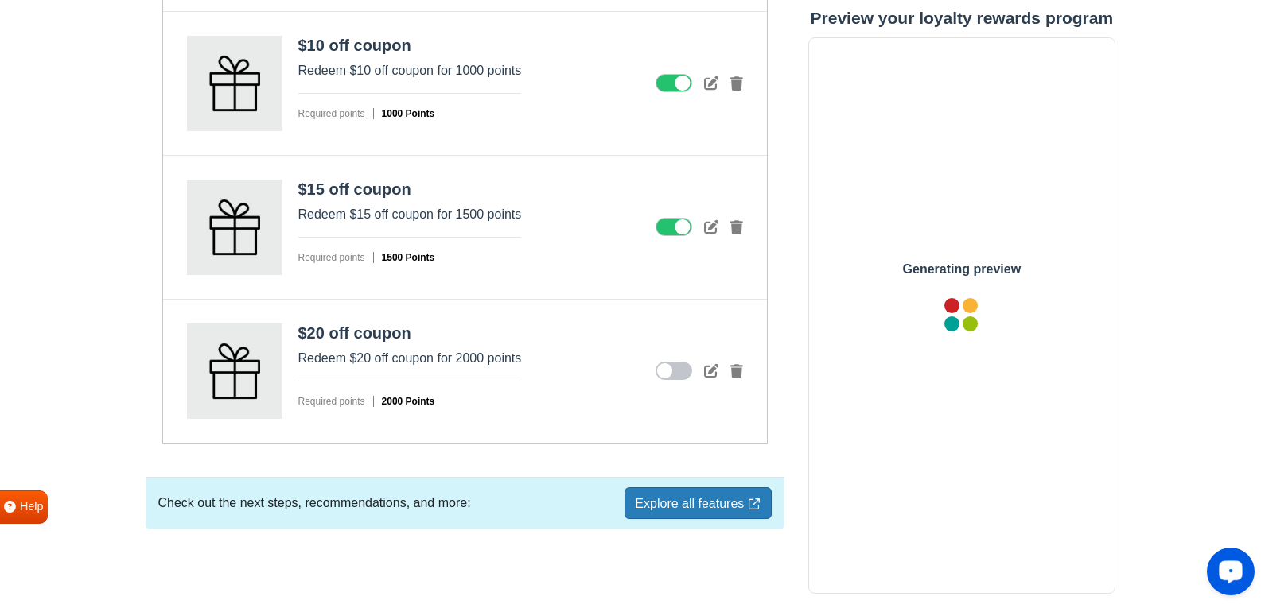
scroll to position [0, 0]
click at [677, 216] on div "$15 off coupon Redeem $15 off coupon for 1500 points Required points 1500 Points" at bounding box center [465, 228] width 604 height 144
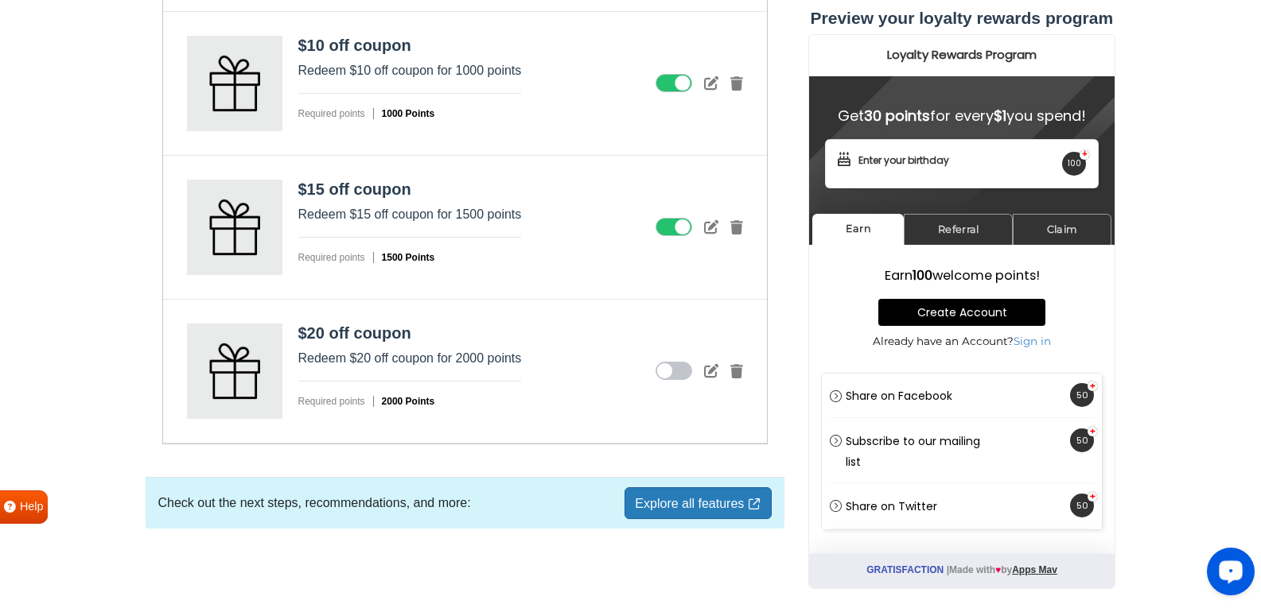
click at [678, 224] on icon at bounding box center [673, 227] width 37 height 19
click at [0, 0] on input "checkbox" at bounding box center [0, 0] width 0 height 0
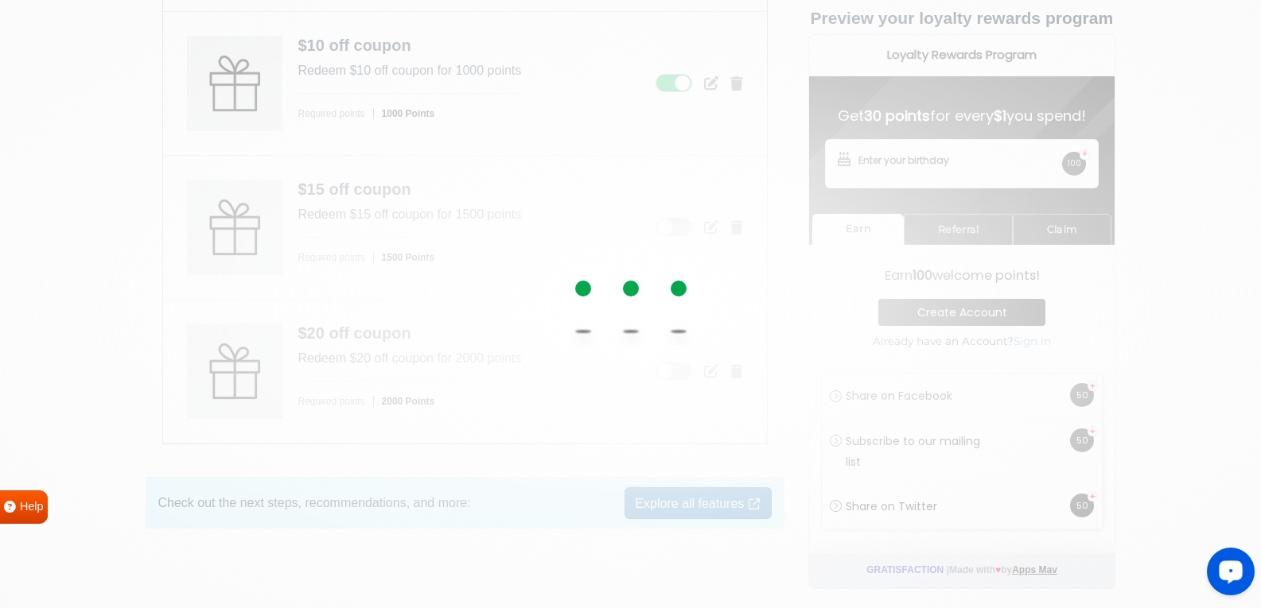
click at [678, 224] on div at bounding box center [630, 304] width 1261 height 608
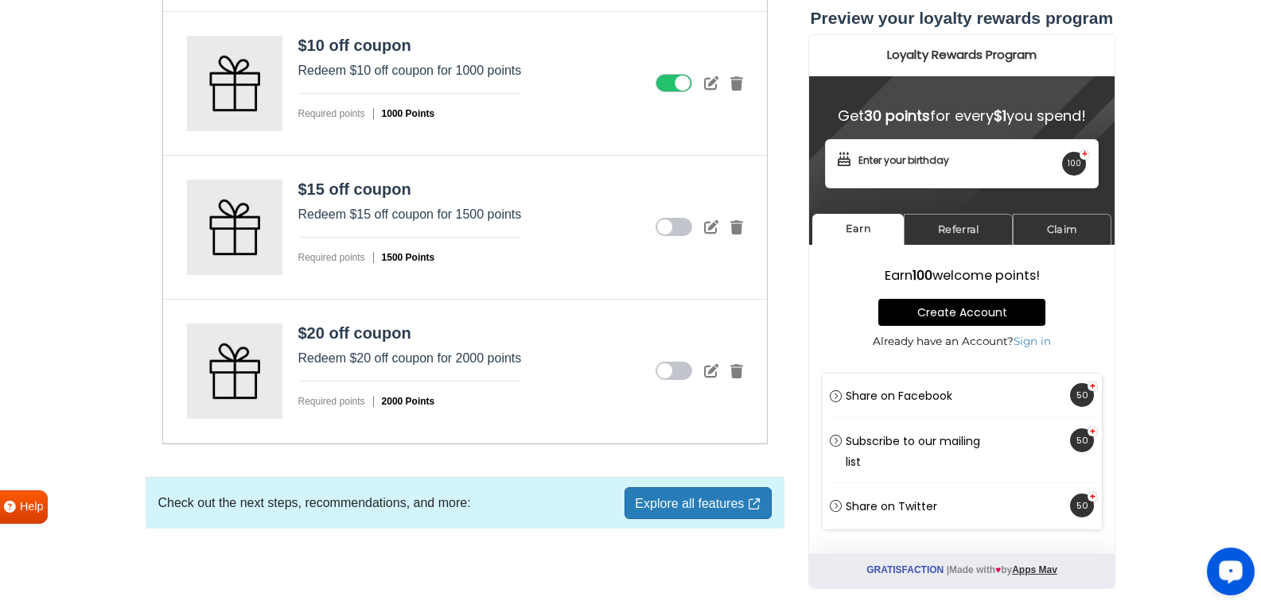
click at [682, 84] on icon at bounding box center [673, 83] width 37 height 19
click at [0, 0] on input "checkbox" at bounding box center [0, 0] width 0 height 0
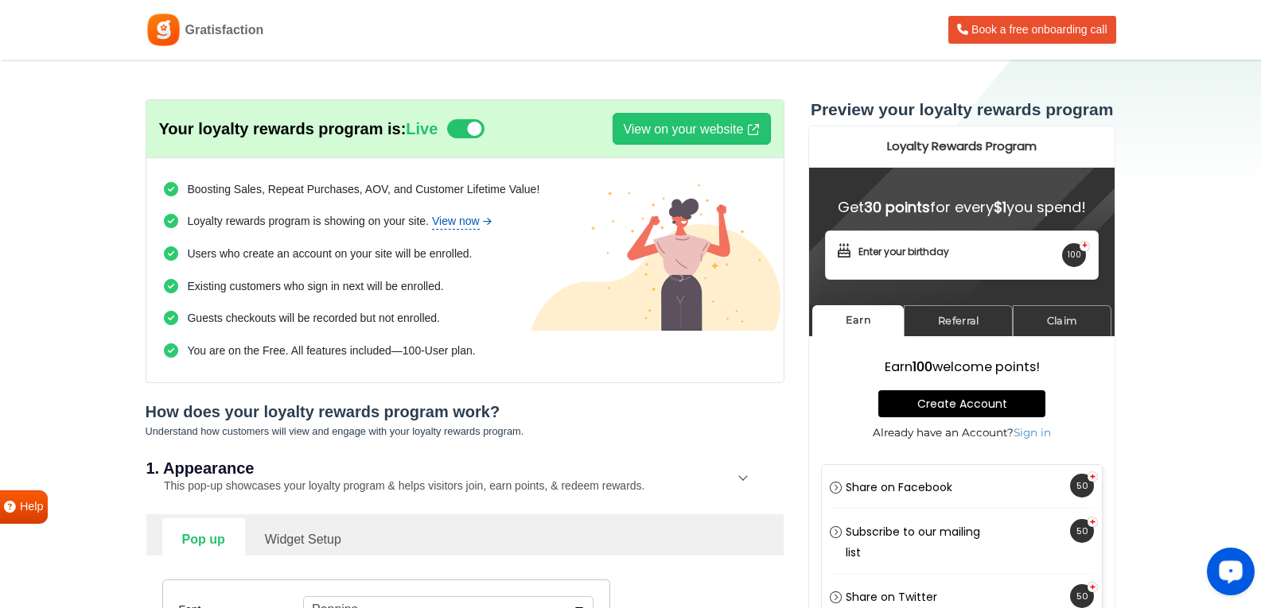
click at [453, 220] on link "View now" at bounding box center [462, 221] width 61 height 17
